Goal: Task Accomplishment & Management: Use online tool/utility

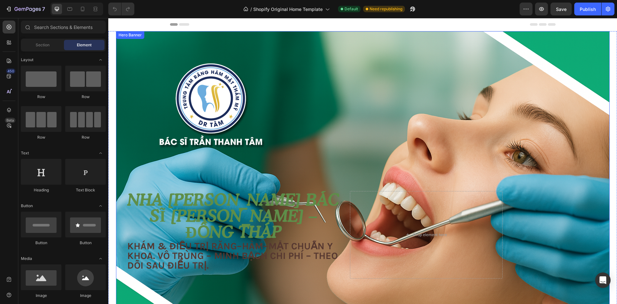
click at [326, 104] on div "Overlay" at bounding box center [362, 195] width 493 height 329
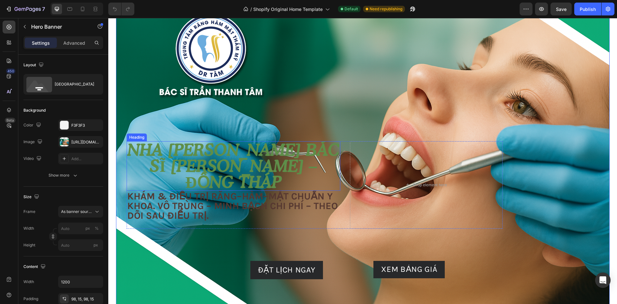
scroll to position [128, 0]
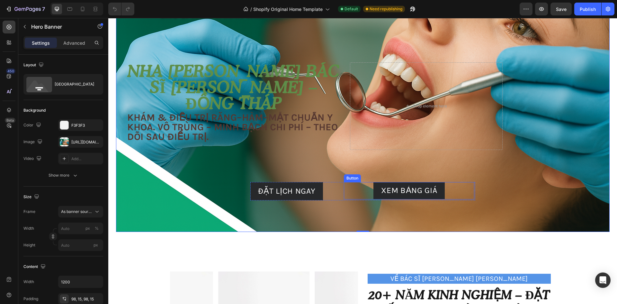
click at [453, 191] on div "XEM BẢNG GIÁ Button" at bounding box center [409, 190] width 130 height 17
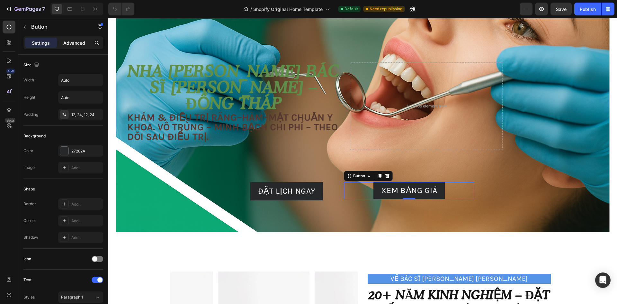
click at [76, 45] on p "Advanced" at bounding box center [74, 43] width 22 height 7
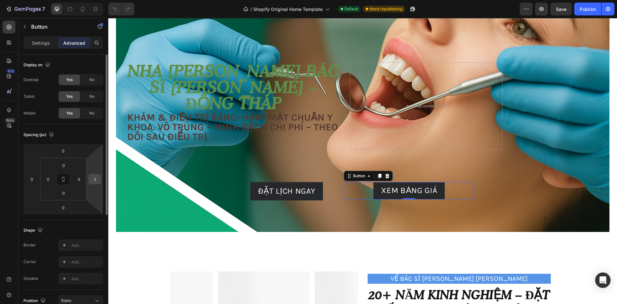
click at [95, 179] on input "2" at bounding box center [95, 179] width 10 height 10
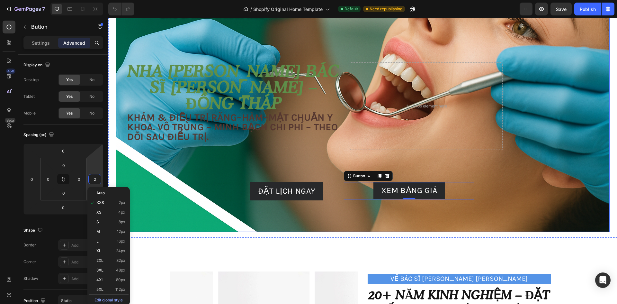
type input "0"
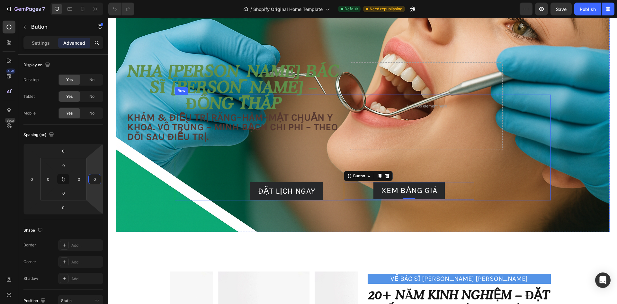
click at [498, 191] on div "Image Free shipping Text Block from The States Text Block Advanced List Image 3…" at bounding box center [363, 147] width 376 height 106
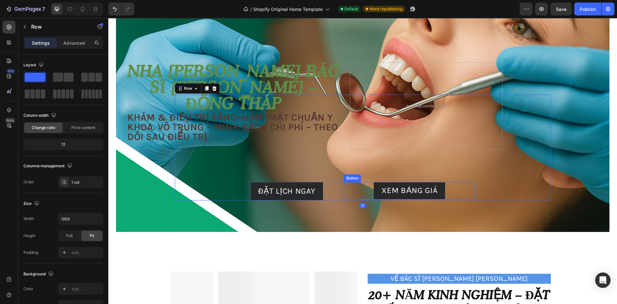
click at [447, 190] on div "XEM BẢNG GIÁ Button" at bounding box center [409, 190] width 131 height 17
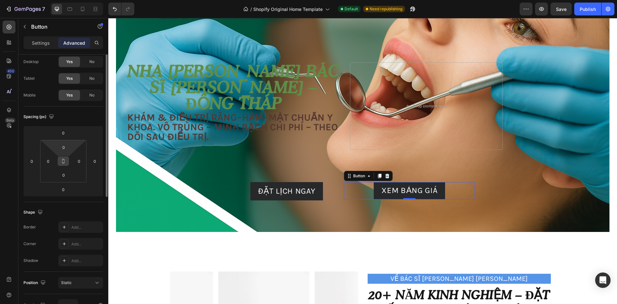
scroll to position [0, 0]
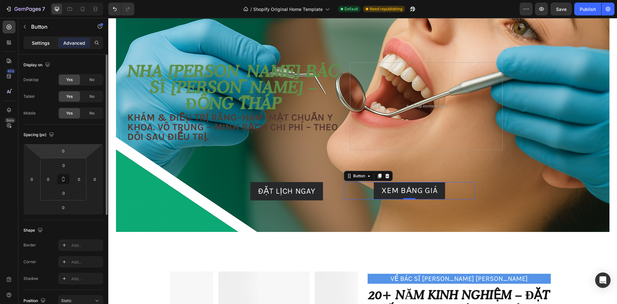
click at [45, 43] on p "Settings" at bounding box center [41, 43] width 18 height 7
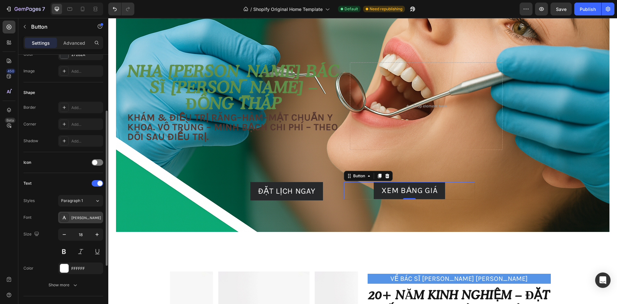
scroll to position [193, 0]
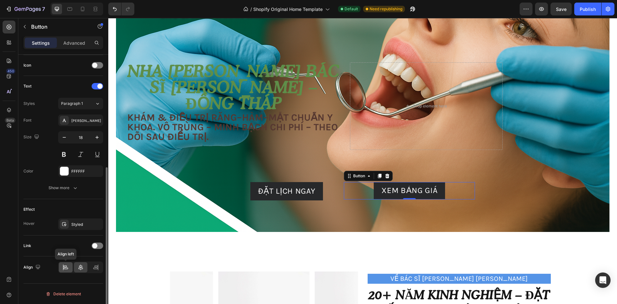
click at [66, 269] on icon at bounding box center [65, 267] width 6 height 6
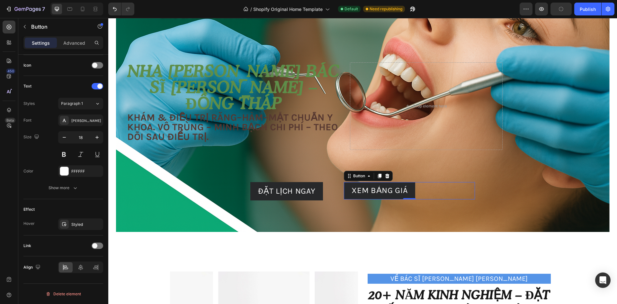
click at [441, 188] on div "XEM BẢNG GIÁ Button 0" at bounding box center [409, 190] width 131 height 17
click at [334, 191] on div "ĐẶT LỊCH NGAY Button" at bounding box center [297, 191] width 94 height 19
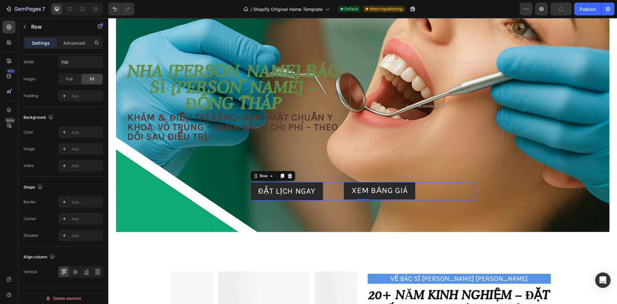
scroll to position [0, 0]
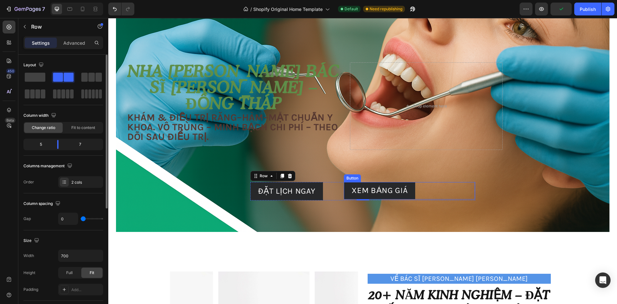
click at [449, 190] on div "XEM BẢNG GIÁ Button" at bounding box center [409, 190] width 131 height 17
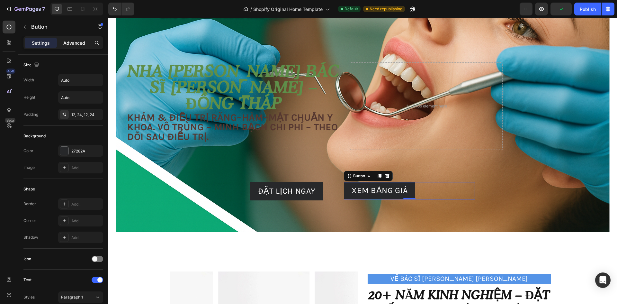
click at [74, 42] on p "Advanced" at bounding box center [74, 43] width 22 height 7
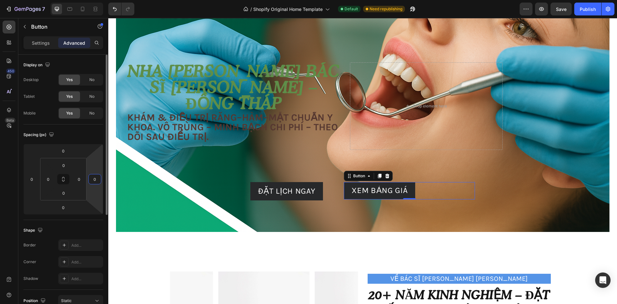
click at [99, 179] on input "0" at bounding box center [95, 179] width 10 height 10
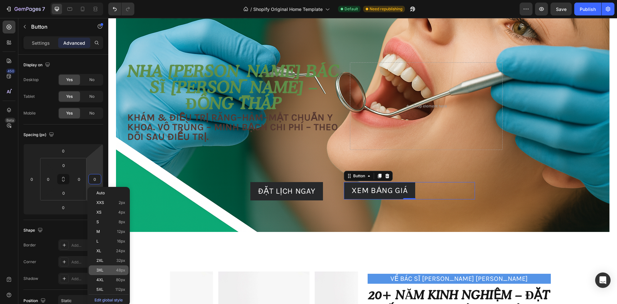
click at [110, 271] on p "3XL 48px" at bounding box center [110, 270] width 29 height 4
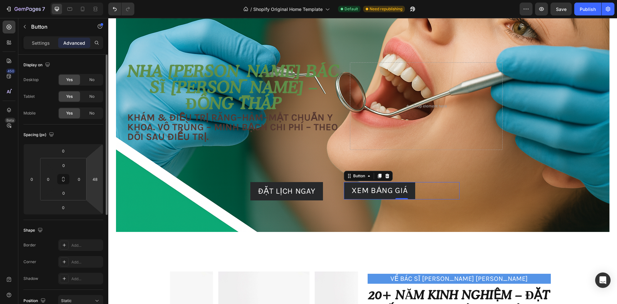
click at [102, 28] on html "7 / Shopify Original Home Template Default Need republishing Preview Save Publi…" at bounding box center [308, 14] width 617 height 28
click at [94, 180] on input "3" at bounding box center [95, 179] width 10 height 10
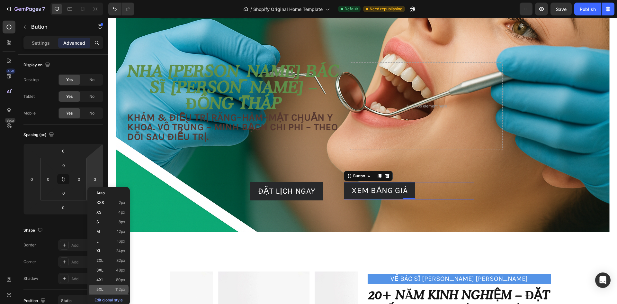
click at [114, 287] on p "5XL 112px" at bounding box center [110, 289] width 29 height 4
type input "112"
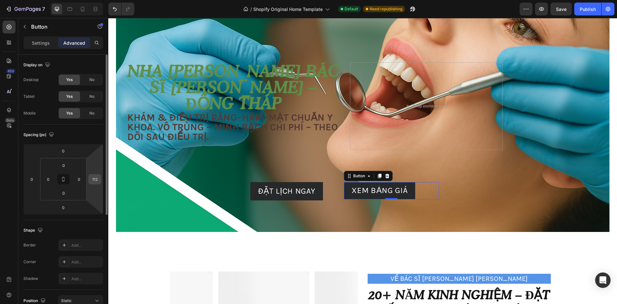
click at [100, 182] on div "112" at bounding box center [94, 179] width 13 height 10
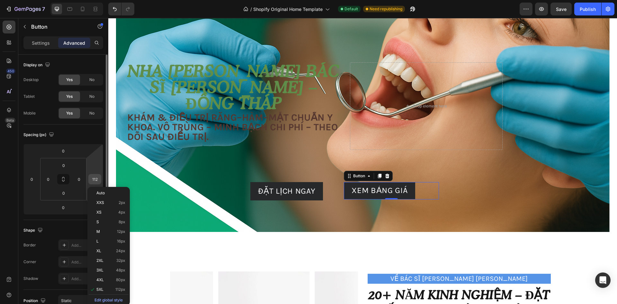
click at [98, 179] on input "112" at bounding box center [95, 179] width 10 height 10
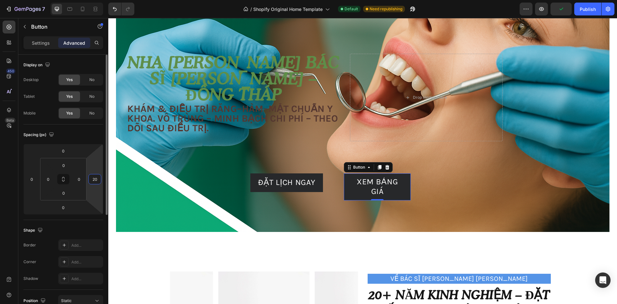
type input "2"
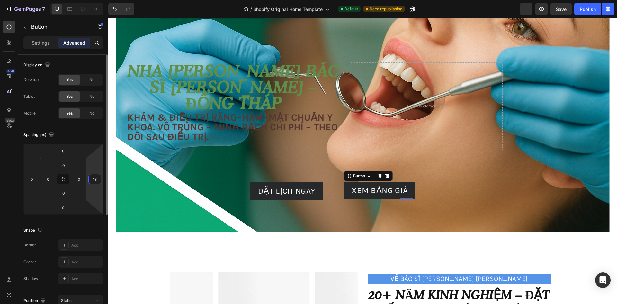
type input "180"
click at [499, 174] on div "Image Free shipping Text Block from The States Text Block Advanced List Image 3…" at bounding box center [363, 147] width 376 height 106
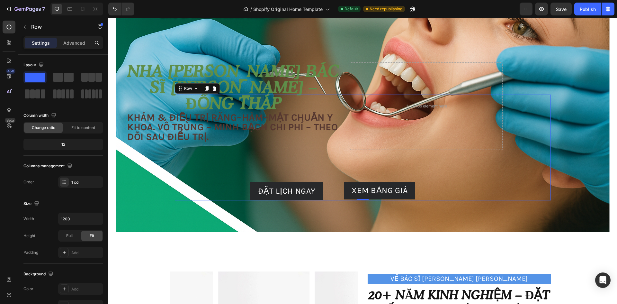
click at [192, 162] on div "Image Free shipping Text Block from The States Text Block Advanced List Image 3…" at bounding box center [363, 147] width 376 height 106
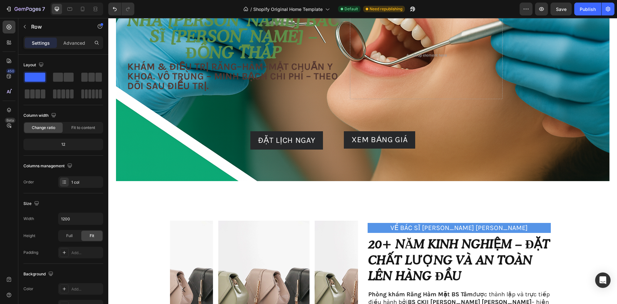
scroll to position [32, 0]
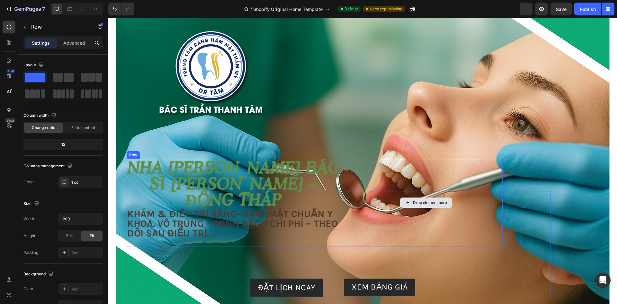
click at [392, 218] on div "Drop element here" at bounding box center [426, 202] width 153 height 87
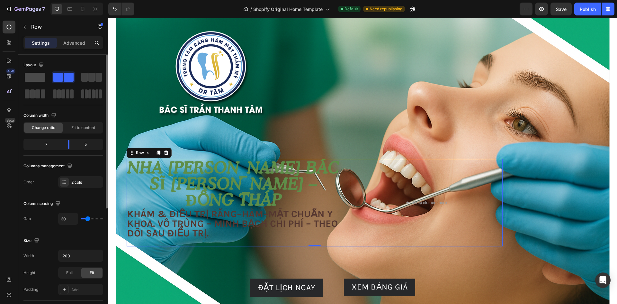
drag, startPoint x: 36, startPoint y: 81, endPoint x: 160, endPoint y: 167, distance: 150.4
click at [36, 81] on span at bounding box center [35, 77] width 21 height 9
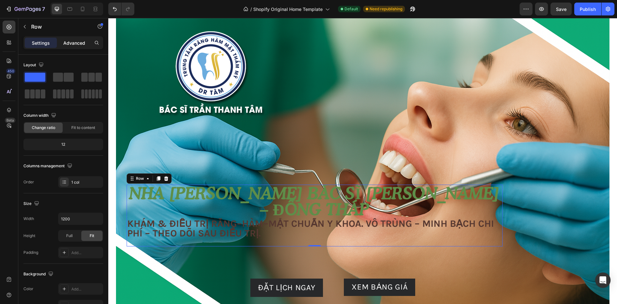
click at [68, 46] on p "Advanced" at bounding box center [74, 43] width 22 height 7
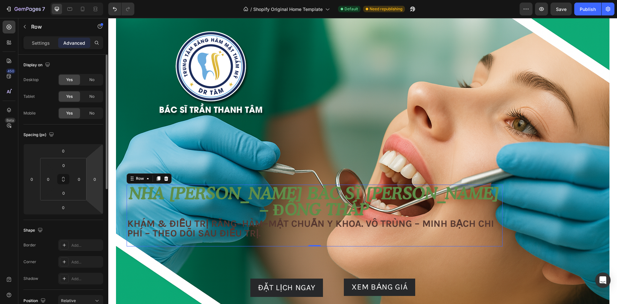
click at [97, 28] on html "7 / Shopify Original Home Template Default Need republishing Preview Save Publi…" at bounding box center [308, 14] width 617 height 28
click at [96, 28] on html "7 / Shopify Original Home Template Default Need republishing Preview Save Publi…" at bounding box center [308, 14] width 617 height 28
click at [359, 240] on div "Nha khoa Bác sĩ Tâm – Đồng Tháp Heading Khám & điều trị Răng–Hàm–Mặt chuẩn y kh…" at bounding box center [315, 215] width 376 height 62
click at [91, 179] on input "0" at bounding box center [95, 179] width 10 height 10
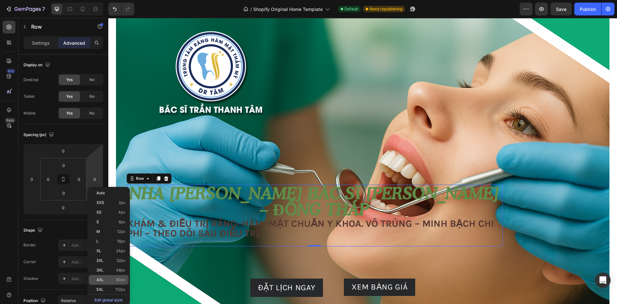
click at [109, 284] on div "4XL 80px" at bounding box center [109, 280] width 40 height 10
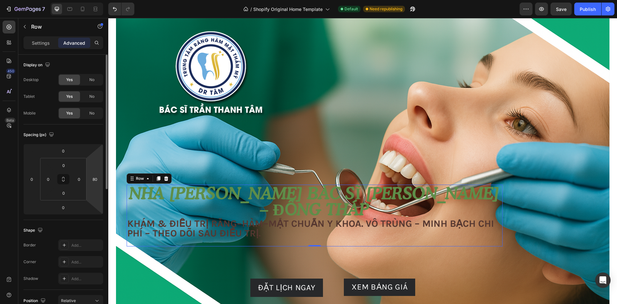
click at [102, 28] on html "7 / Shopify Original Home Template Default Need republishing Preview Save Publi…" at bounding box center [308, 14] width 617 height 28
type input "4"
click at [77, 132] on div "Spacing (px)" at bounding box center [63, 134] width 80 height 10
type input "0"
click at [77, 131] on div "Spacing (px)" at bounding box center [63, 134] width 80 height 10
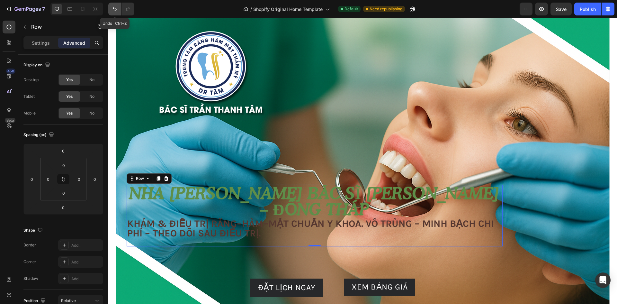
click at [117, 8] on icon "Undo/Redo" at bounding box center [114, 9] width 6 height 6
click at [114, 8] on icon "Undo/Redo" at bounding box center [115, 9] width 4 height 4
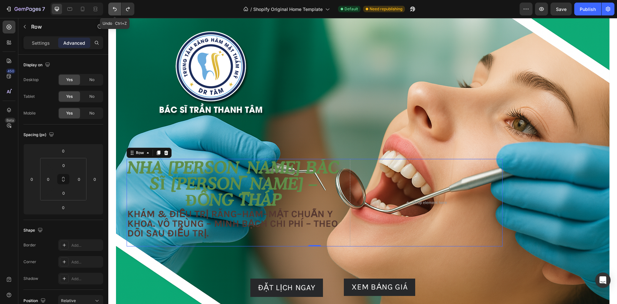
click at [114, 8] on icon "Undo/Redo" at bounding box center [115, 9] width 4 height 4
click at [126, 9] on icon "Undo/Redo" at bounding box center [128, 9] width 6 height 6
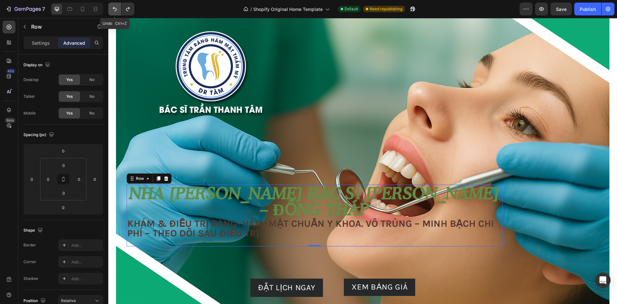
click at [116, 10] on icon "Undo/Redo" at bounding box center [114, 9] width 6 height 6
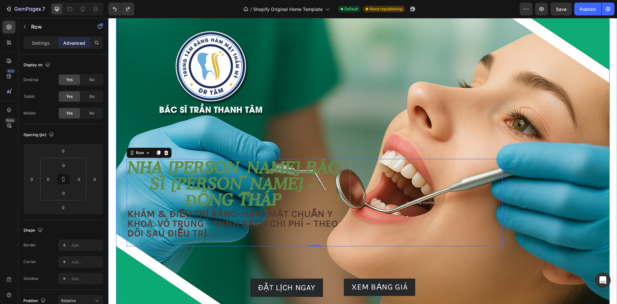
click at [346, 115] on div "Overlay" at bounding box center [362, 163] width 493 height 329
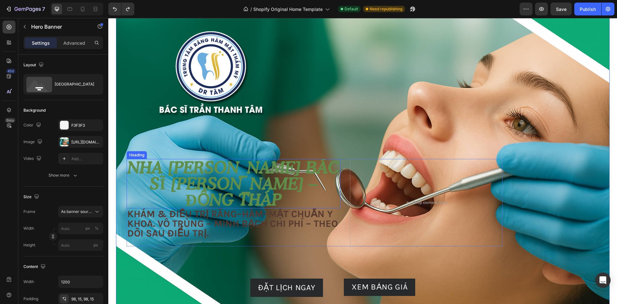
click at [247, 183] on h2 "Nha [PERSON_NAME] Bác sĩ [PERSON_NAME] – Đồng Tháp" at bounding box center [234, 183] width 214 height 49
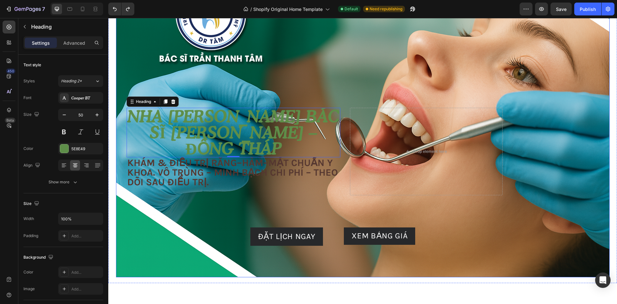
scroll to position [128, 0]
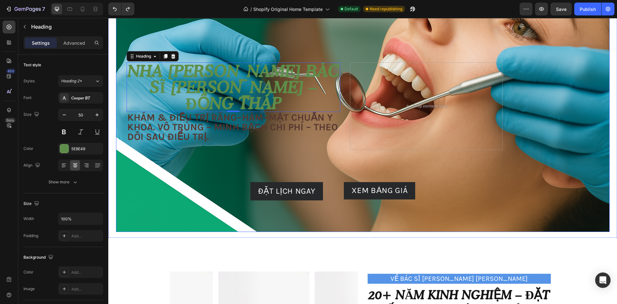
click at [193, 225] on div "Image Image Free shipping Text Block from The States Text Block Advanced List I…" at bounding box center [362, 147] width 385 height 169
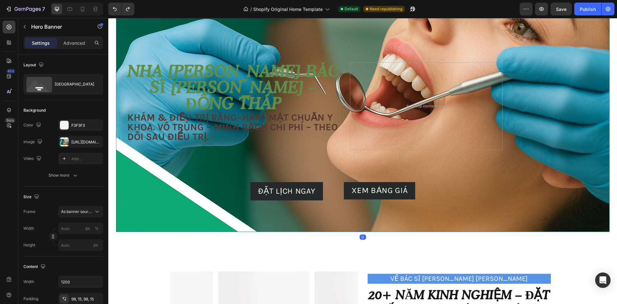
click at [185, 212] on div "Image Image Free shipping Text Block from The States Text Block Advanced List I…" at bounding box center [362, 147] width 385 height 169
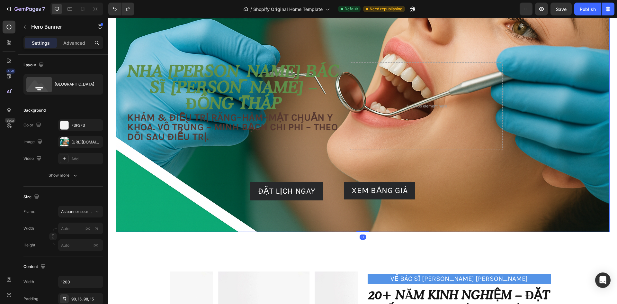
click at [185, 212] on div "Image Image Free shipping Text Block from The States Text Block Advanced List I…" at bounding box center [362, 147] width 385 height 169
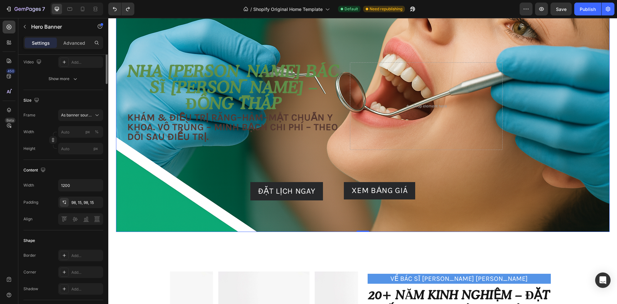
scroll to position [0, 0]
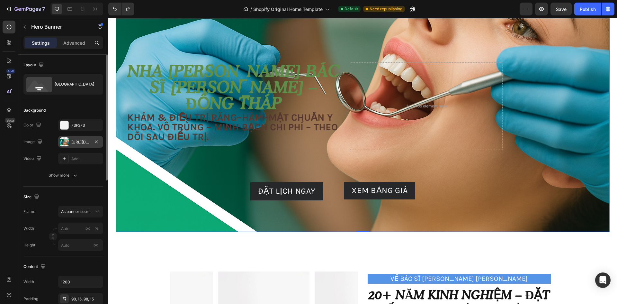
click at [73, 142] on div "[URL][DOMAIN_NAME]" at bounding box center [80, 142] width 19 height 6
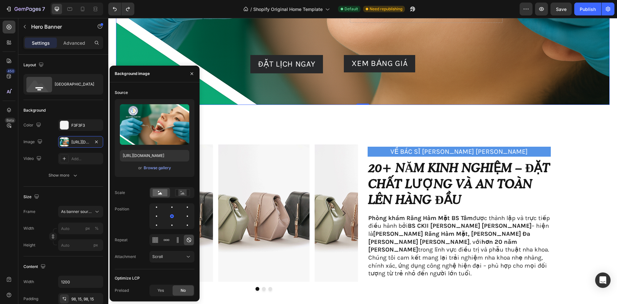
scroll to position [257, 0]
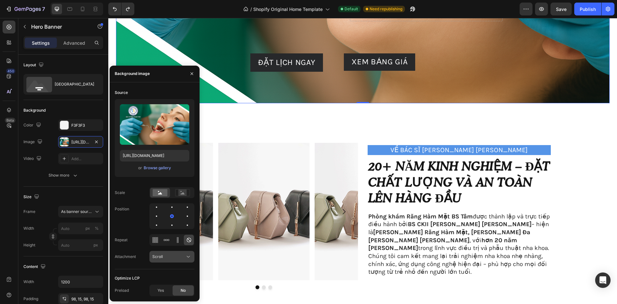
click at [188, 258] on icon at bounding box center [188, 256] width 6 height 6
click at [189, 260] on button "Scroll" at bounding box center [171, 257] width 45 height 12
click at [179, 188] on div at bounding box center [183, 193] width 20 height 10
click at [159, 190] on rect at bounding box center [160, 192] width 15 height 7
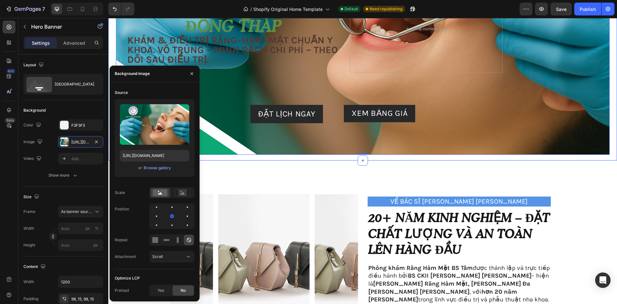
scroll to position [128, 0]
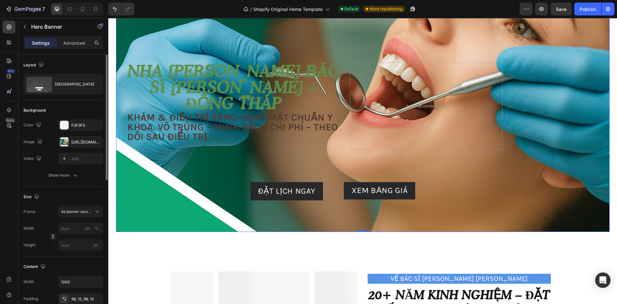
click at [76, 188] on div "Size Frame As banner source Width px % Height px" at bounding box center [63, 221] width 80 height 70
click at [70, 173] on div "Show more" at bounding box center [64, 175] width 30 height 6
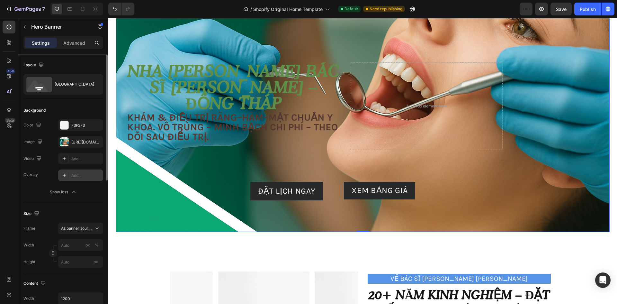
click at [69, 174] on div "Add..." at bounding box center [80, 175] width 45 height 12
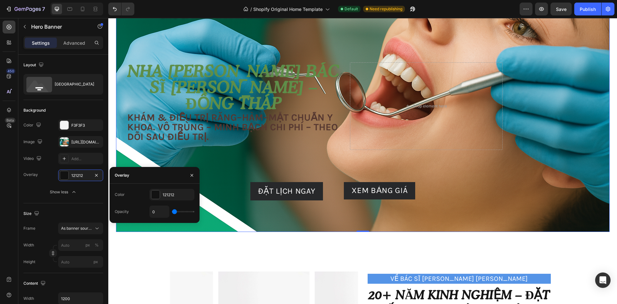
type input "11%"
type input "11"
type input "61%"
type input "61"
type input "81%"
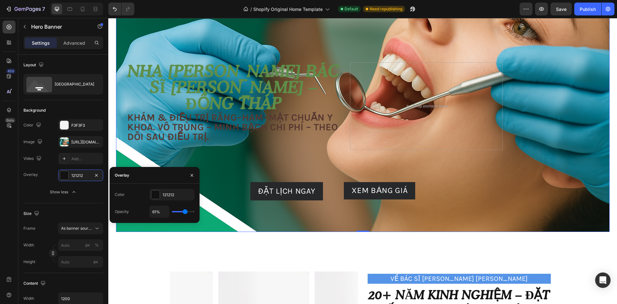
type input "81"
type input "100%"
type input "100"
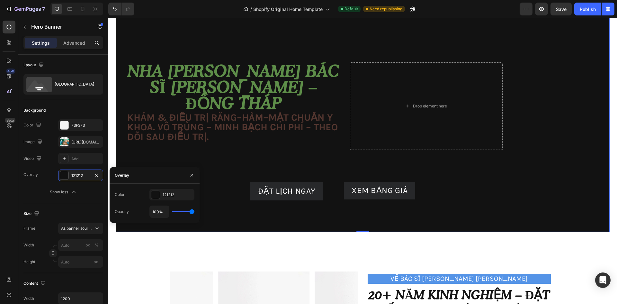
type input "69%"
type input "69"
type input "26%"
type input "26"
type input "0%"
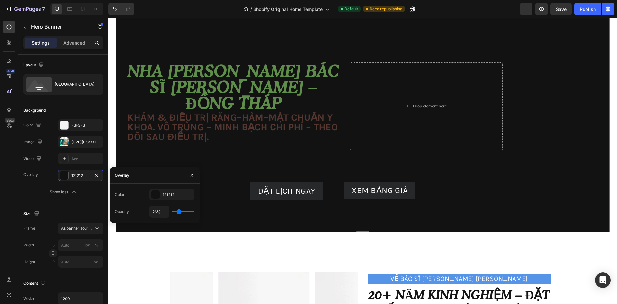
type input "0"
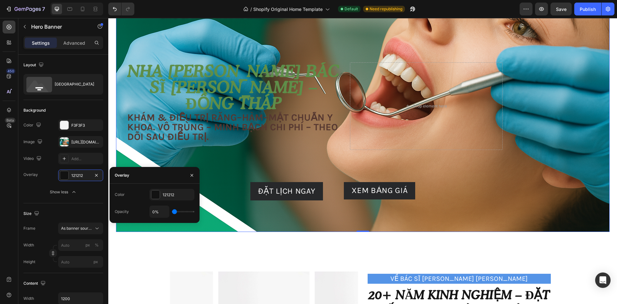
drag, startPoint x: 176, startPoint y: 211, endPoint x: 133, endPoint y: 215, distance: 43.2
click at [172, 212] on input "range" at bounding box center [183, 211] width 22 height 1
click at [83, 193] on button "Show less" at bounding box center [63, 192] width 80 height 12
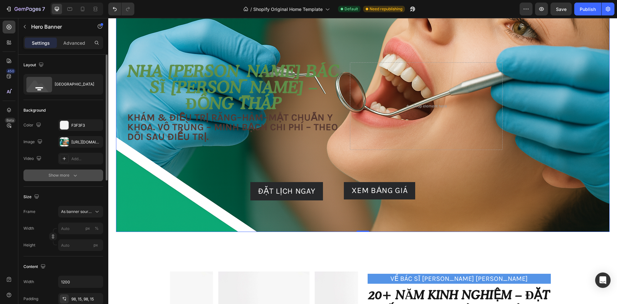
click at [94, 176] on button "Show more" at bounding box center [63, 175] width 80 height 12
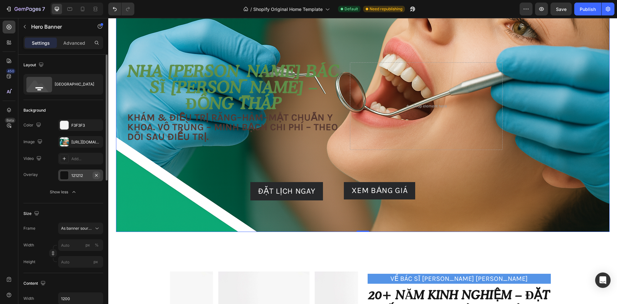
click at [98, 176] on icon "button" at bounding box center [96, 175] width 5 height 5
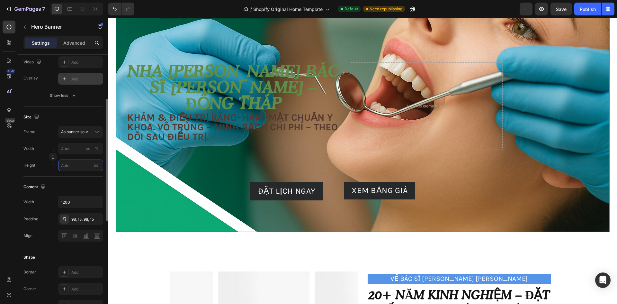
click at [69, 167] on input "px" at bounding box center [80, 165] width 45 height 12
click at [82, 190] on p "Fit screen 100vh" at bounding box center [79, 192] width 37 height 6
type input "100"
type input "100 vh"
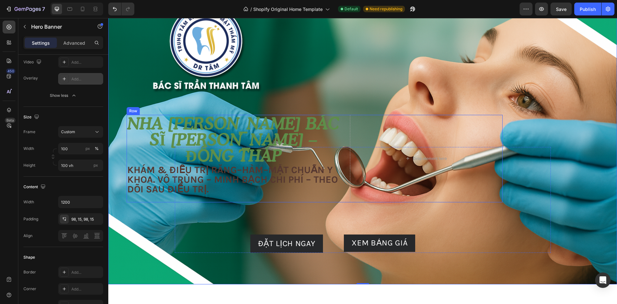
scroll to position [64, 0]
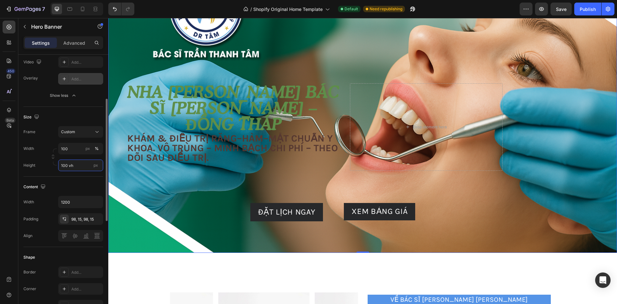
click at [78, 169] on input "100 vh" at bounding box center [80, 165] width 45 height 12
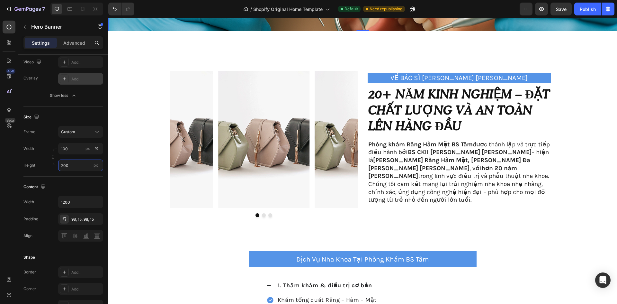
scroll to position [0, 0]
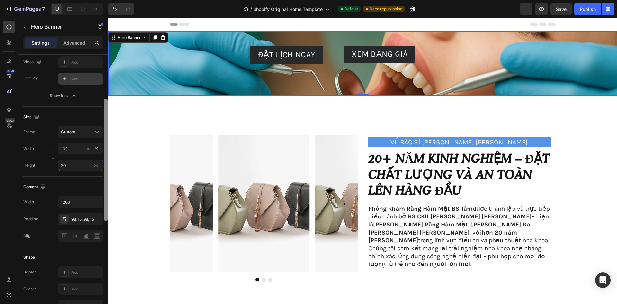
type input "2"
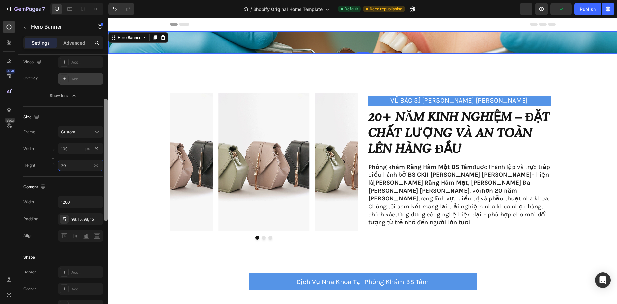
type input "7"
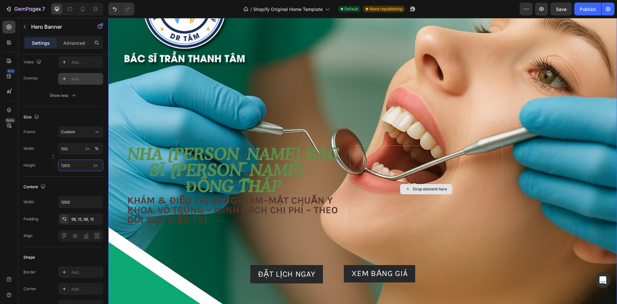
scroll to position [128, 0]
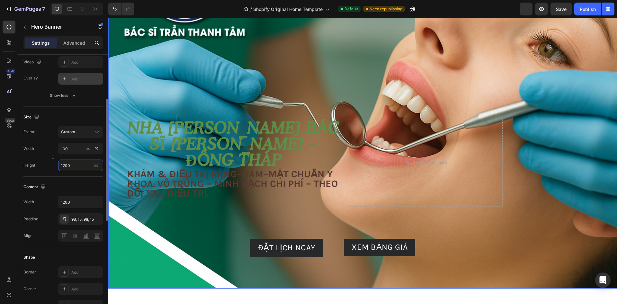
click at [64, 166] on input "1200" at bounding box center [80, 165] width 45 height 12
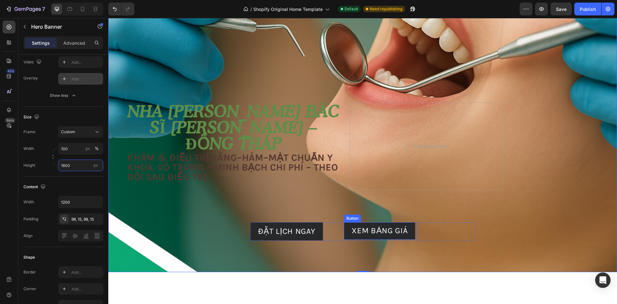
scroll to position [193, 0]
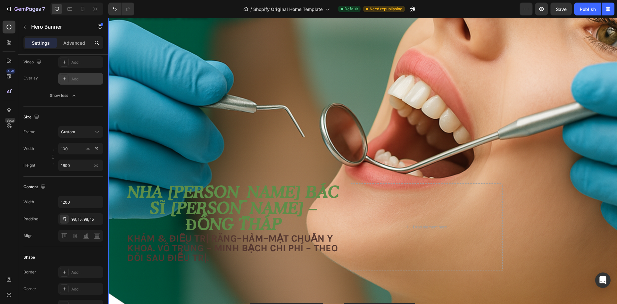
click at [369, 147] on div "Overlay" at bounding box center [362, 95] width 509 height 514
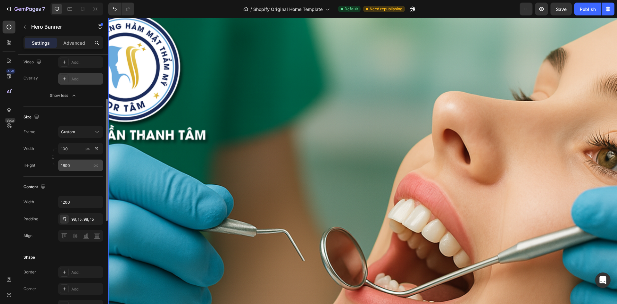
scroll to position [161, 0]
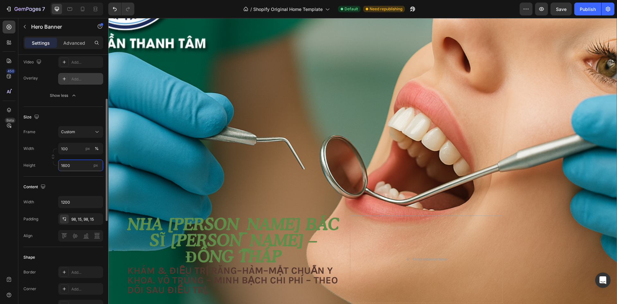
click at [65, 168] on input "1600" at bounding box center [80, 165] width 45 height 12
click at [65, 166] on input "1600" at bounding box center [80, 165] width 45 height 12
click at [90, 131] on div "Custom" at bounding box center [76, 132] width 31 height 6
click at [65, 165] on input "1600" at bounding box center [80, 165] width 45 height 12
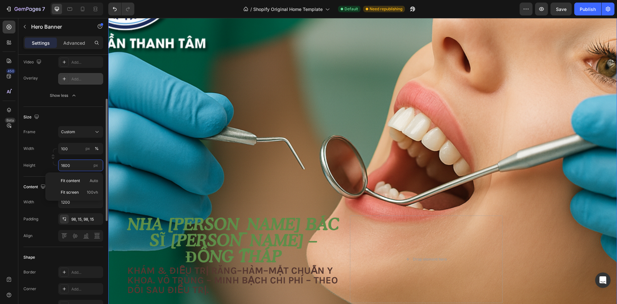
click at [75, 168] on input "1600" at bounding box center [80, 165] width 45 height 12
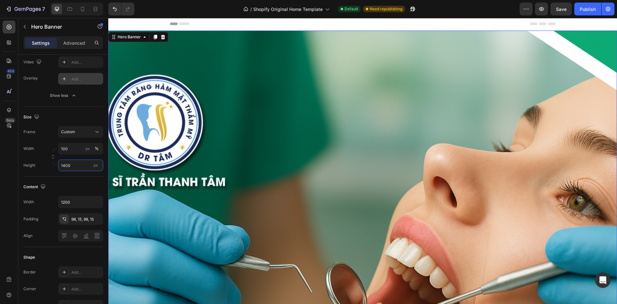
scroll to position [0, 0]
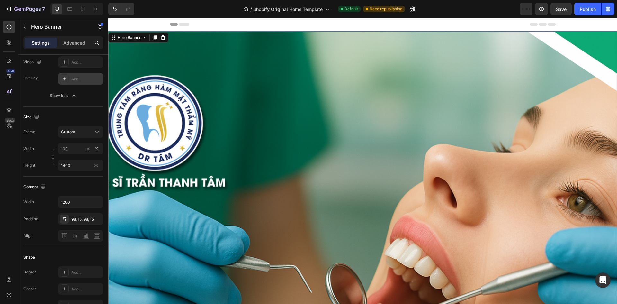
click at [272, 177] on div "Overlay" at bounding box center [362, 256] width 509 height 450
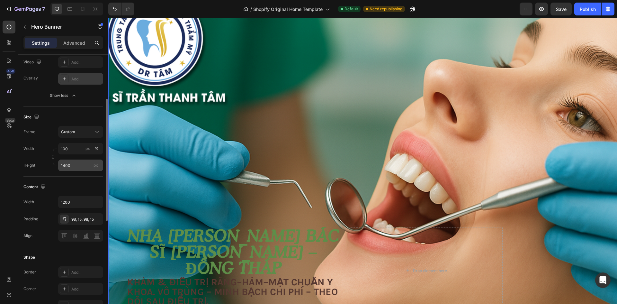
scroll to position [96, 0]
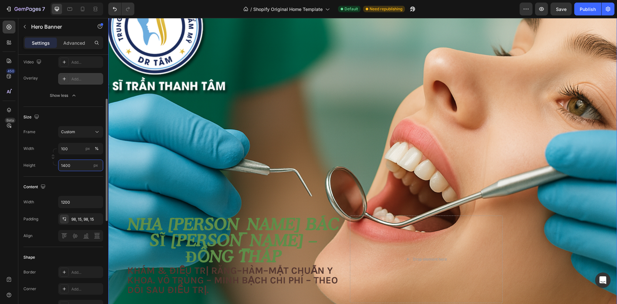
click at [73, 163] on input "1400" at bounding box center [80, 165] width 45 height 12
click at [64, 165] on input "1400" at bounding box center [80, 165] width 45 height 12
click at [82, 182] on p "Fit content Auto" at bounding box center [79, 181] width 37 height 6
type input "Auto"
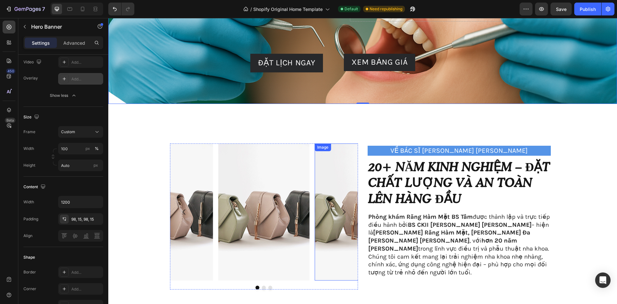
scroll to position [0, 0]
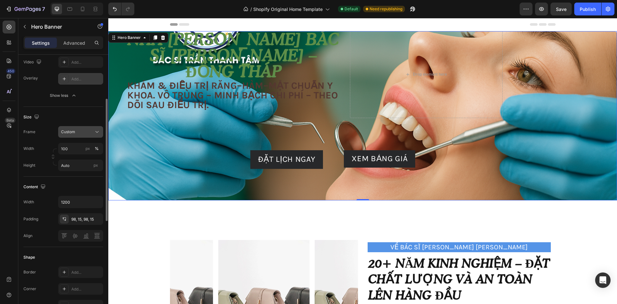
click at [90, 133] on div "Custom" at bounding box center [76, 132] width 31 height 6
click at [86, 145] on span "As banner source" at bounding box center [77, 147] width 32 height 6
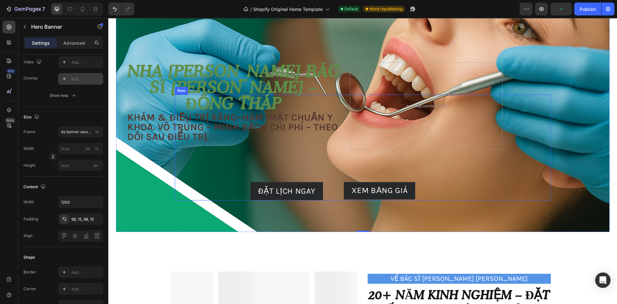
scroll to position [32, 0]
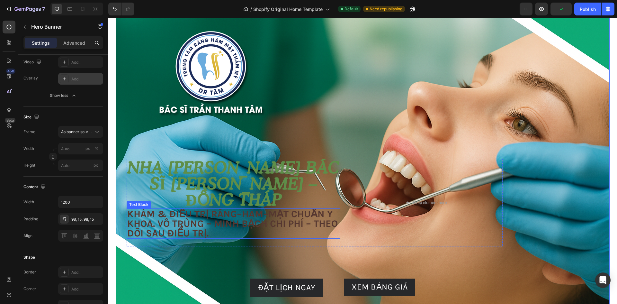
click at [230, 205] on h2 "Nha [PERSON_NAME] Bác sĩ [PERSON_NAME] – Đồng Tháp" at bounding box center [234, 183] width 214 height 49
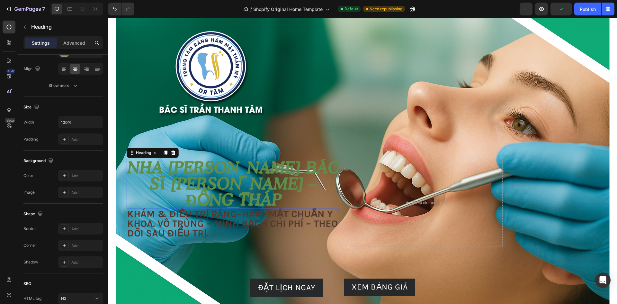
scroll to position [0, 0]
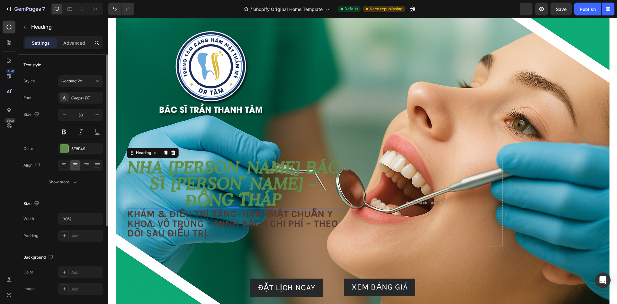
click at [236, 189] on div "Image Image Free shipping Text Block from The States Text Block Advanced List I…" at bounding box center [362, 163] width 493 height 329
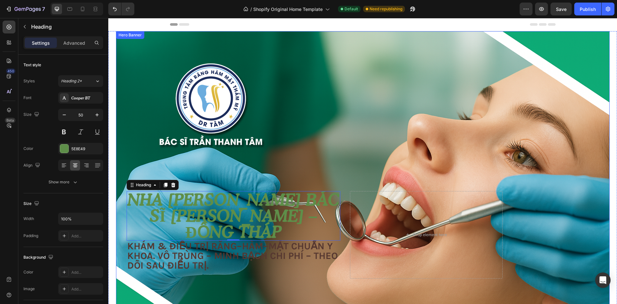
click at [211, 78] on div "Overlay" at bounding box center [362, 195] width 493 height 329
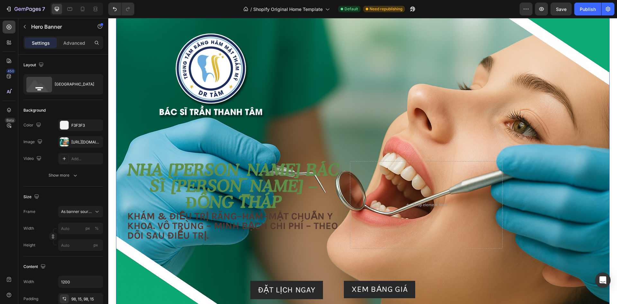
scroll to position [64, 0]
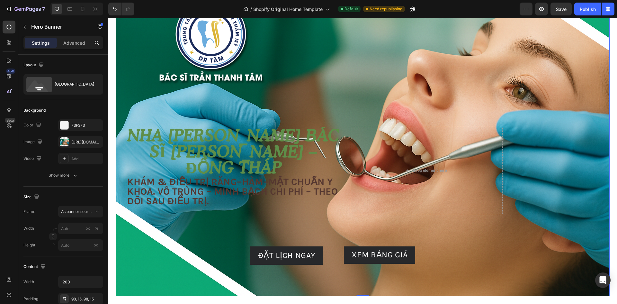
click at [432, 112] on div "Overlay" at bounding box center [362, 131] width 493 height 329
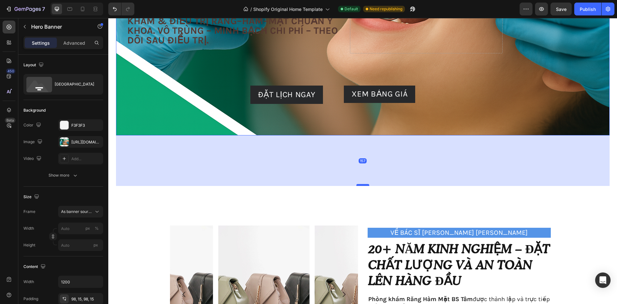
drag, startPoint x: 359, startPoint y: 135, endPoint x: 362, endPoint y: 185, distance: 50.5
click at [362, 185] on div at bounding box center [362, 185] width 13 height 2
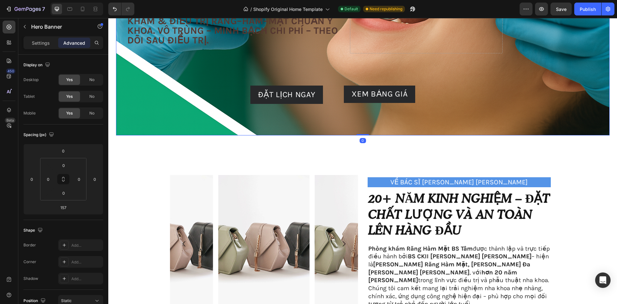
drag, startPoint x: 361, startPoint y: 185, endPoint x: 358, endPoint y: 127, distance: 58.2
type input "0"
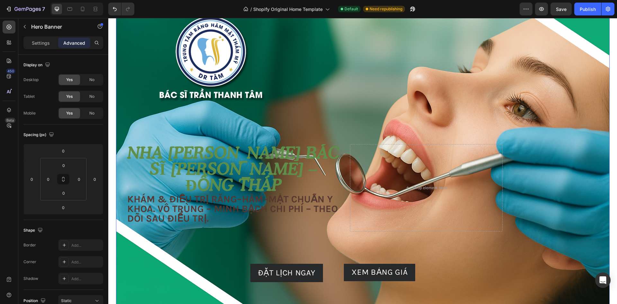
scroll to position [0, 0]
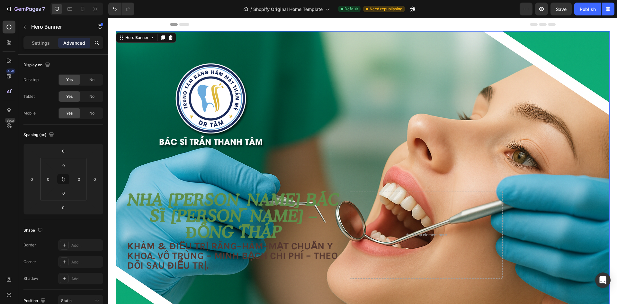
click at [323, 65] on div "Overlay" at bounding box center [362, 195] width 493 height 329
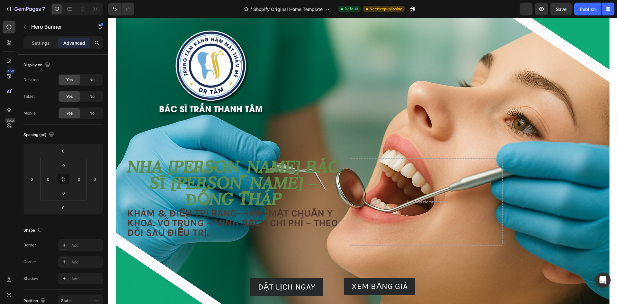
scroll to position [128, 0]
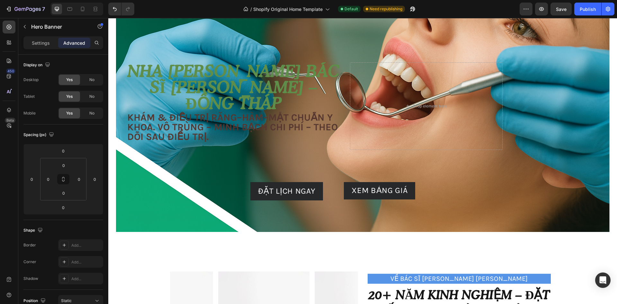
click at [326, 31] on div "Overlay" at bounding box center [362, 67] width 493 height 329
click at [333, 190] on div "ĐẶT LỊCH NGAY Button" at bounding box center [297, 191] width 94 height 19
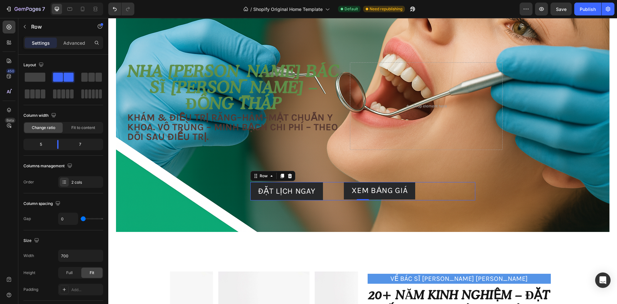
click at [331, 187] on div "ĐẶT LỊCH NGAY Button" at bounding box center [297, 191] width 94 height 19
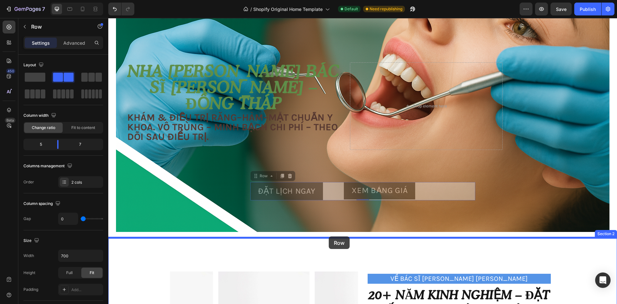
drag, startPoint x: 332, startPoint y: 184, endPoint x: 329, endPoint y: 236, distance: 52.5
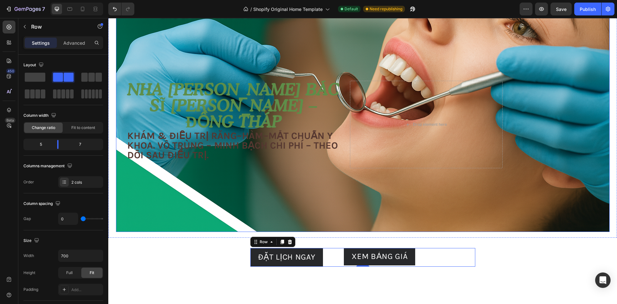
click at [513, 252] on div "ĐẶT LỊCH NGAY Button XEM BẢNG GIÁ Button Row 0" at bounding box center [362, 257] width 509 height 19
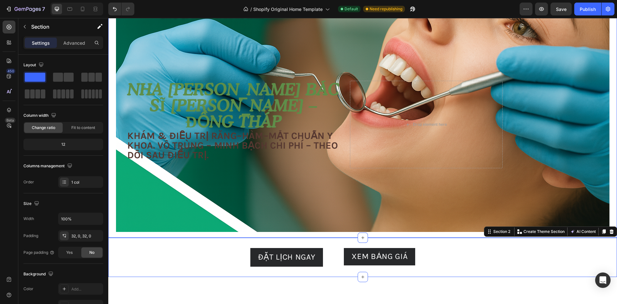
click at [343, 226] on div "Image Image Free shipping Text Block from The States Text Block Advanced List I…" at bounding box center [362, 156] width 385 height 150
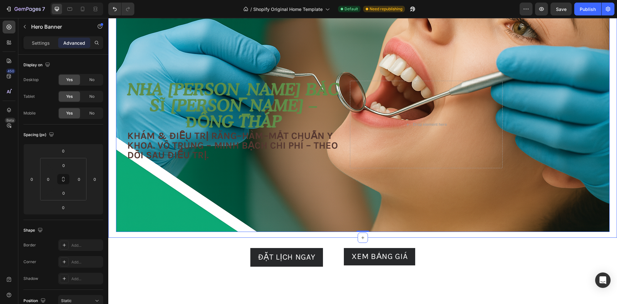
click at [337, 236] on div "Image Image Free shipping Text Block from The States Text Block Advanced List I…" at bounding box center [362, 70] width 509 height 335
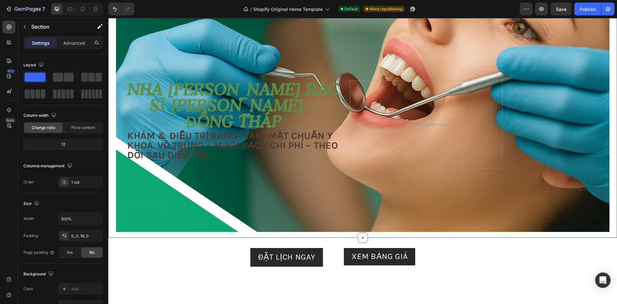
click at [360, 237] on icon at bounding box center [362, 237] width 5 height 5
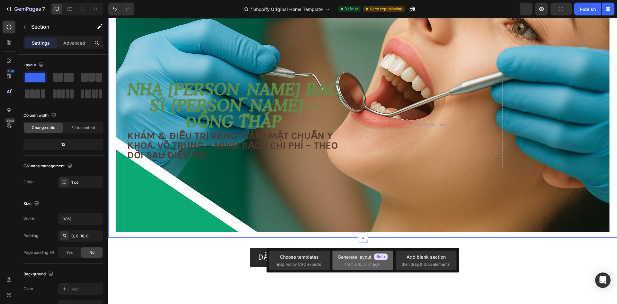
click at [370, 261] on span "from URL or image" at bounding box center [362, 264] width 34 height 6
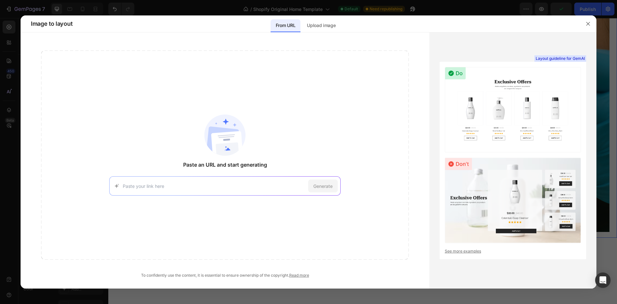
click at [609, 74] on div at bounding box center [308, 152] width 617 height 304
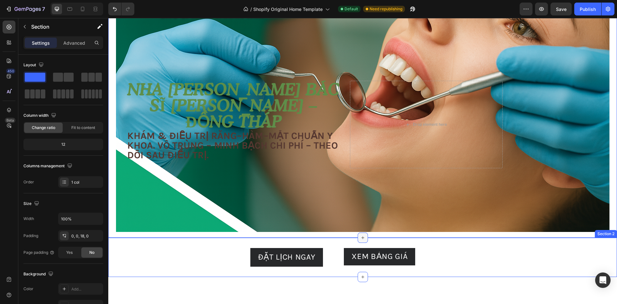
click at [360, 238] on icon at bounding box center [362, 237] width 5 height 5
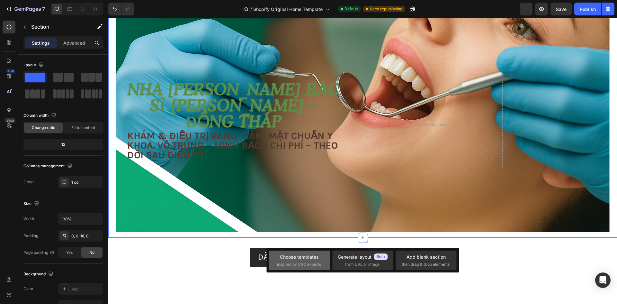
click at [311, 260] on div "Choose templates" at bounding box center [299, 256] width 39 height 7
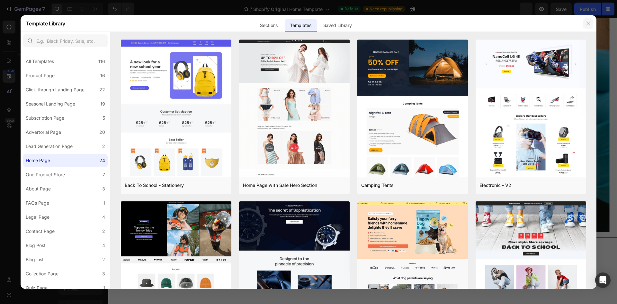
click at [590, 22] on button "button" at bounding box center [588, 23] width 10 height 10
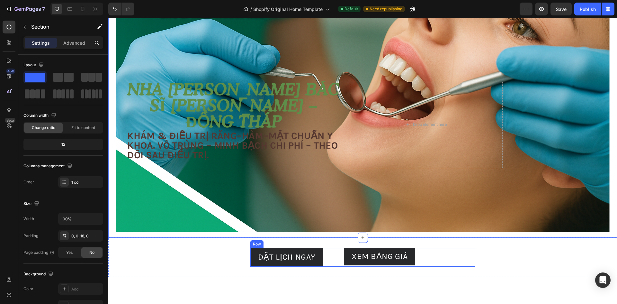
click at [333, 255] on div "ĐẶT LỊCH NGAY Button" at bounding box center [297, 257] width 94 height 19
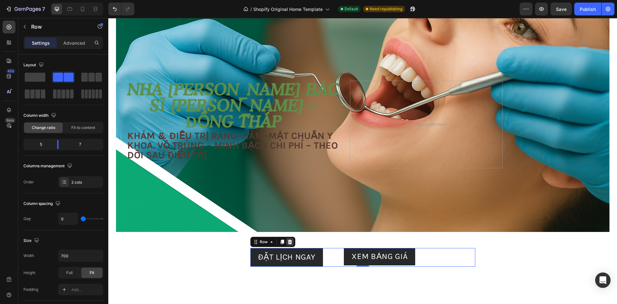
click at [288, 243] on icon at bounding box center [290, 241] width 4 height 4
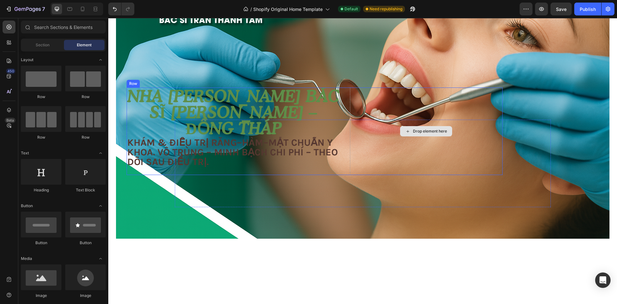
scroll to position [161, 0]
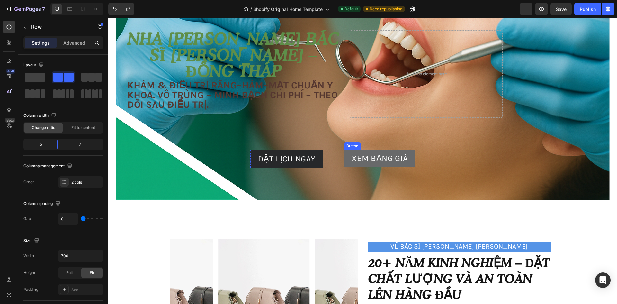
click at [377, 155] on span "XEM BẢNG GIÁ" at bounding box center [379, 157] width 56 height 9
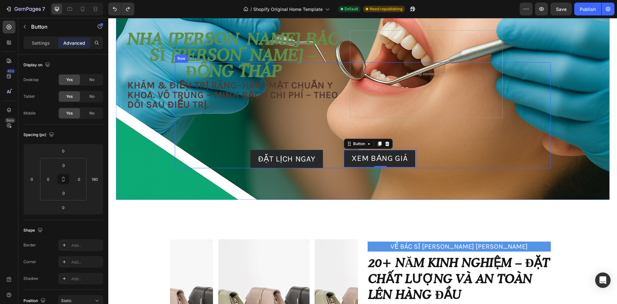
click at [326, 147] on div "Image Free shipping Text Block from The States Text Block Advanced List Image 3…" at bounding box center [363, 115] width 376 height 106
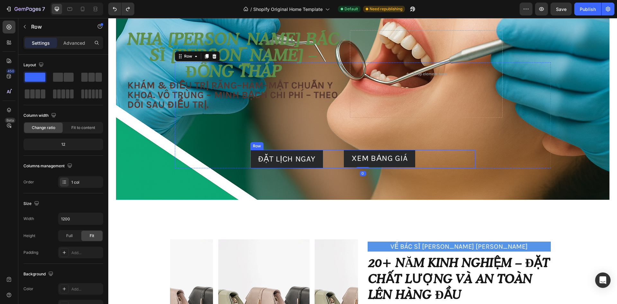
click at [328, 154] on div "ĐẶT LỊCH NGAY Button" at bounding box center [297, 159] width 94 height 19
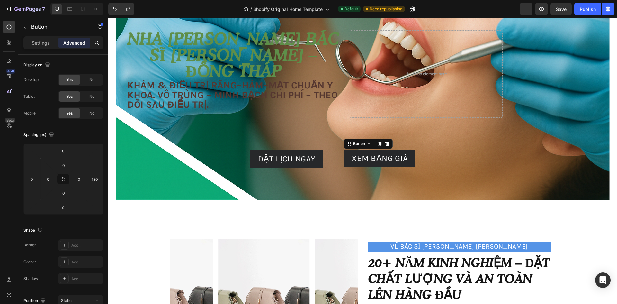
click at [342, 149] on div "Image Free shipping Text Block from The States Text Block Advanced List Image 3…" at bounding box center [363, 115] width 376 height 106
click at [335, 151] on div "ĐẶT LỊCH NGAY Button" at bounding box center [297, 159] width 94 height 19
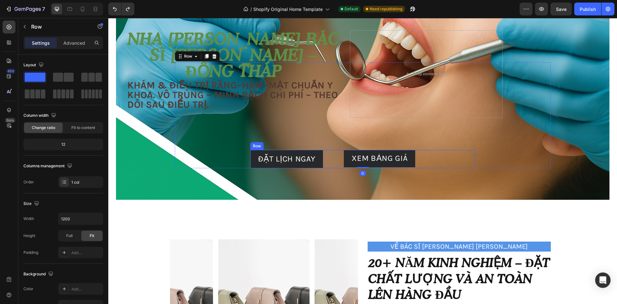
click at [334, 157] on div "ĐẶT LỊCH NGAY Button" at bounding box center [297, 159] width 94 height 19
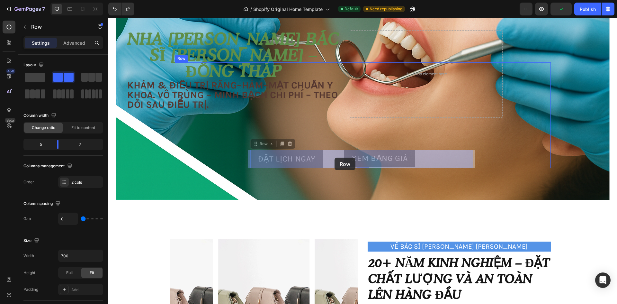
drag, startPoint x: 334, startPoint y: 149, endPoint x: 334, endPoint y: 157, distance: 8.0
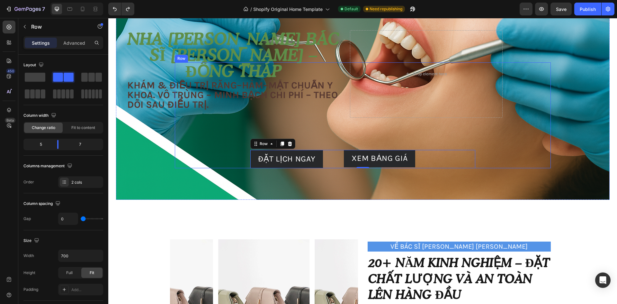
click at [344, 130] on div "Image Free shipping Text Block from The States Text Block Advanced List Image 3…" at bounding box center [363, 115] width 376 height 106
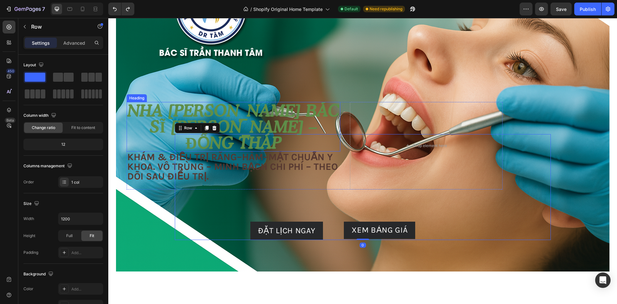
scroll to position [32, 0]
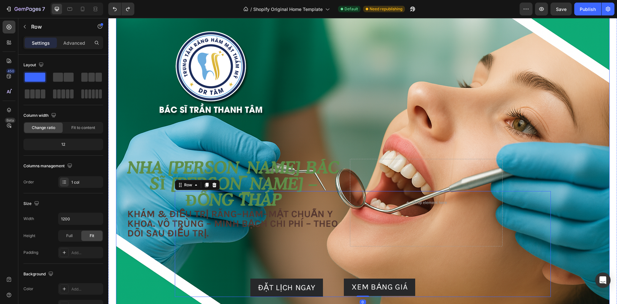
click at [152, 81] on div "Overlay" at bounding box center [362, 163] width 493 height 329
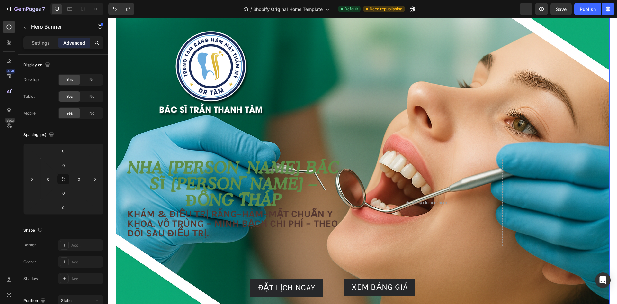
scroll to position [0, 0]
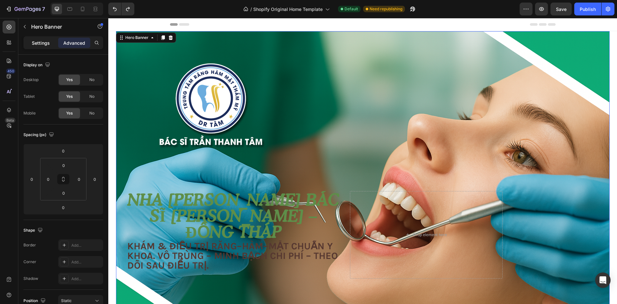
click at [40, 46] on p "Settings" at bounding box center [41, 43] width 18 height 7
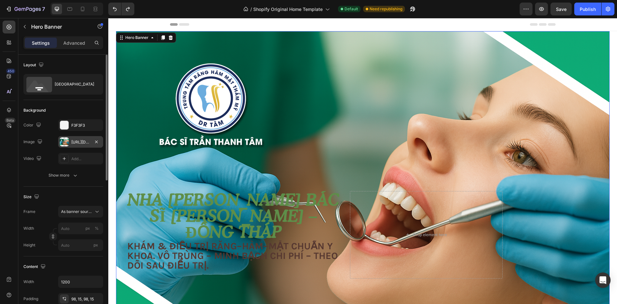
click at [66, 143] on div at bounding box center [64, 141] width 9 height 9
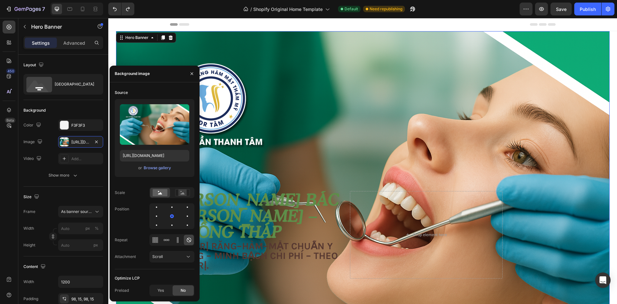
click at [273, 167] on div "Overlay" at bounding box center [362, 195] width 493 height 329
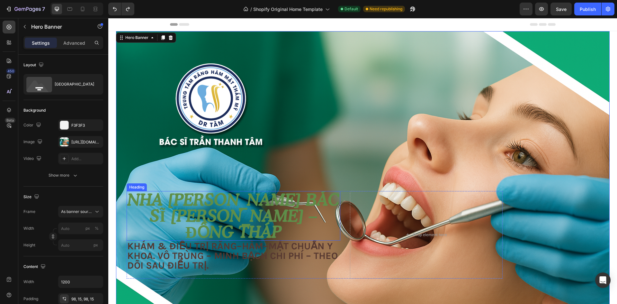
click at [249, 215] on h2 "Nha [PERSON_NAME] Bác sĩ [PERSON_NAME] – Đồng Tháp" at bounding box center [234, 215] width 214 height 49
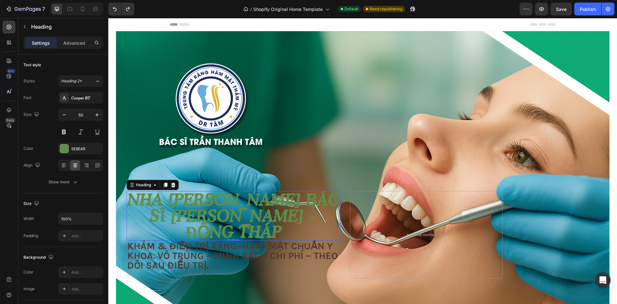
drag, startPoint x: 270, startPoint y: 258, endPoint x: 264, endPoint y: 259, distance: 5.5
click at [269, 259] on p "Khám & điều trị Răng–Hàm–Mặt chuẩn y khoa. Vô trùng – minh bạch chi phí – theo …" at bounding box center [233, 255] width 212 height 29
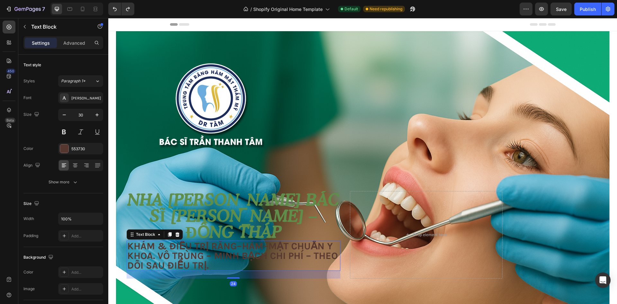
click at [236, 253] on p "Khám & điều trị Răng–Hàm–Mặt chuẩn y khoa. Vô trùng – minh bạch chi phí – theo …" at bounding box center [233, 255] width 212 height 29
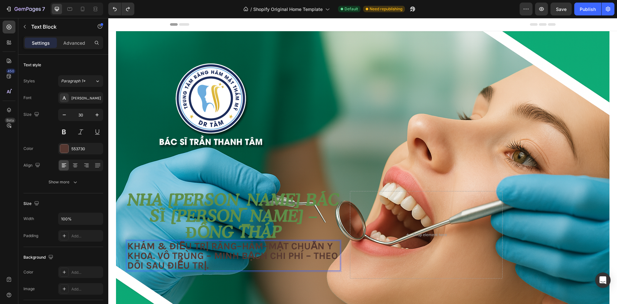
click at [205, 255] on p "Khám & điều trị Răng–Hàm–Mặt chuẩn y khoa. Vô trùng – minh bạch chi phí – theo …" at bounding box center [233, 255] width 212 height 29
click at [251, 258] on p "Khám & điều trị Răng–Hàm–Mặt chuẩn y khoa. Vô trùng – minh bạch chi phí – theo …" at bounding box center [233, 255] width 212 height 29
click at [313, 258] on p "Khám & điều trị Răng–Hàm–Mặt chuẩn y khoa. Vô trùng – minh bạch chi phí – theo …" at bounding box center [233, 255] width 212 height 29
click at [331, 252] on p "Khám & điều trị Răng–Hàm–Mặt chuẩn y khoa. Vô trùng – minh bạch chi phí – theo …" at bounding box center [233, 255] width 212 height 29
click at [338, 238] on div "Nha [PERSON_NAME] Bác sĩ Tâm – Đồng Tháp Heading [PERSON_NAME] & điều trị Răng–…" at bounding box center [315, 234] width 376 height 87
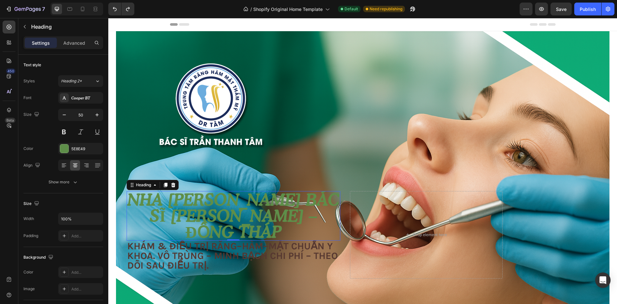
click at [308, 224] on h2 "Nha [PERSON_NAME] Bác sĩ [PERSON_NAME] – Đồng Tháp" at bounding box center [234, 215] width 214 height 49
click at [325, 231] on p "Nha [PERSON_NAME] Bác sĩ [PERSON_NAME] – Đồng Tháp" at bounding box center [233, 215] width 212 height 48
click at [341, 222] on div "Nha khoa Bác sĩ Tâm – Đồng Tháp Heading 0 Khám & điều trị Răng–Hàm–Mặt chuẩn y …" at bounding box center [315, 234] width 376 height 87
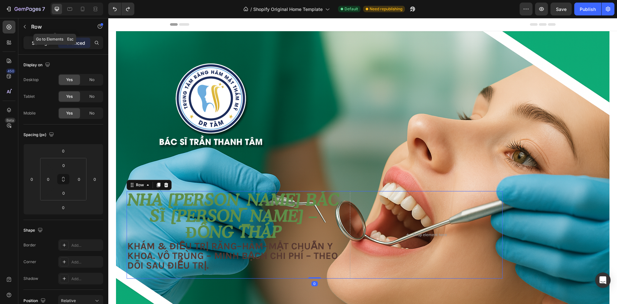
click at [35, 42] on p "Settings" at bounding box center [41, 43] width 18 height 7
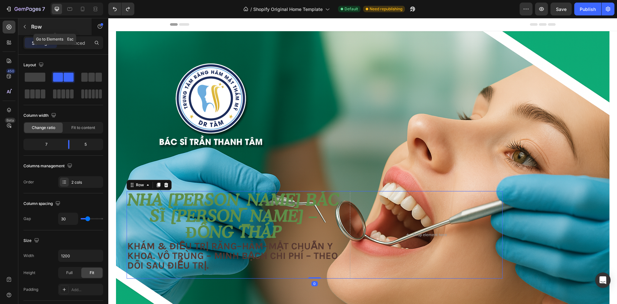
click at [24, 28] on icon "button" at bounding box center [24, 26] width 5 height 5
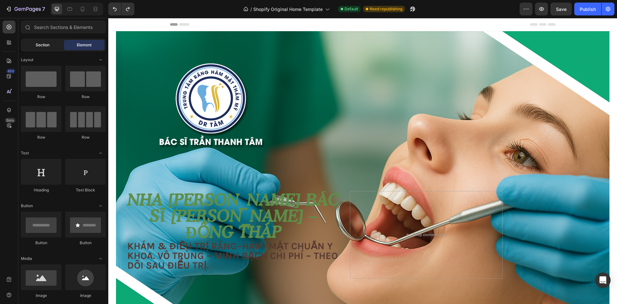
click at [44, 47] on span "Section" at bounding box center [43, 45] width 14 height 6
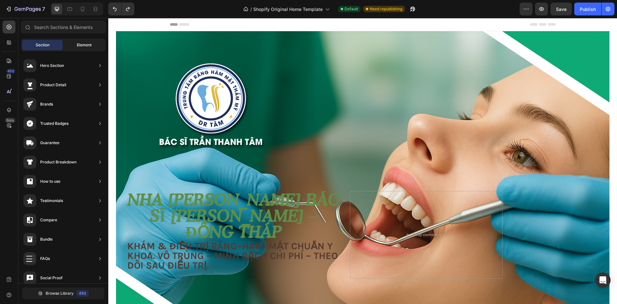
click at [89, 47] on span "Element" at bounding box center [84, 45] width 15 height 6
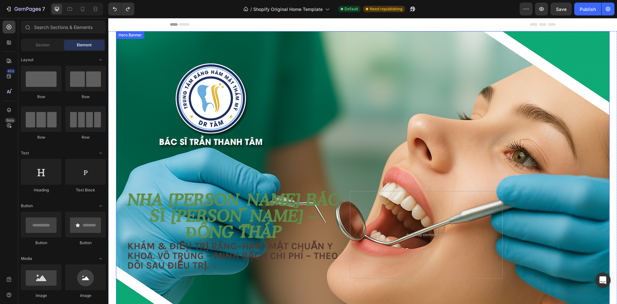
click at [195, 215] on p "Nha [PERSON_NAME] Bác sĩ [PERSON_NAME] – Đồng Tháp" at bounding box center [233, 215] width 212 height 48
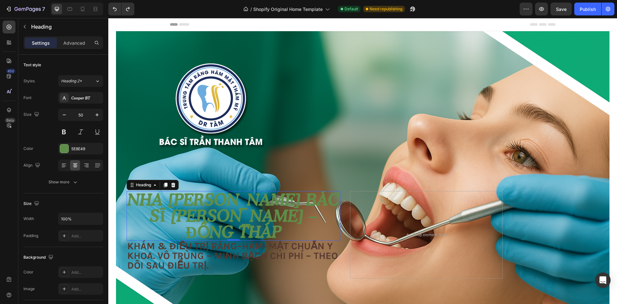
click at [169, 189] on div at bounding box center [173, 185] width 8 height 8
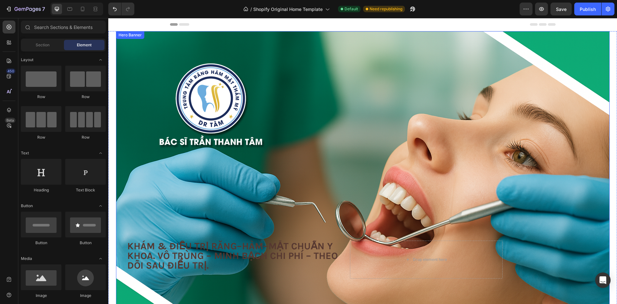
click at [204, 257] on p "Khám & điều trị Răng–Hàm–Mặt chuẩn y khoa. Vô trùng – minh bạch chi phí – theo …" at bounding box center [233, 255] width 212 height 29
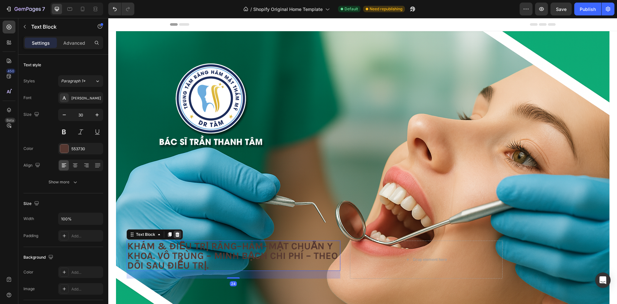
click at [176, 234] on icon at bounding box center [177, 234] width 5 height 5
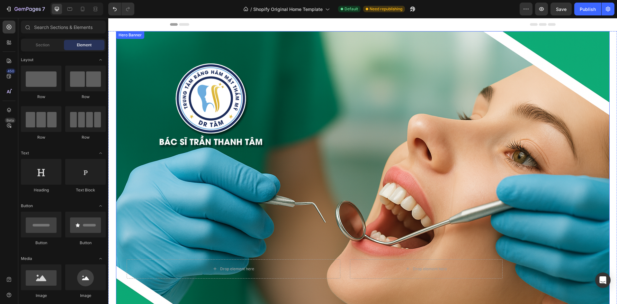
click at [201, 124] on div "Overlay" at bounding box center [362, 195] width 493 height 329
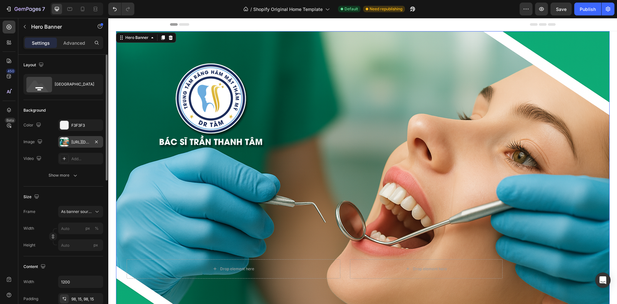
click at [67, 144] on div at bounding box center [64, 141] width 9 height 9
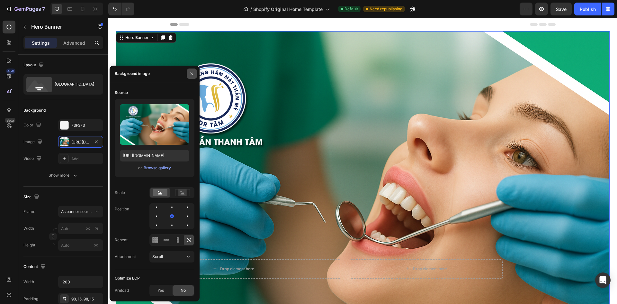
click at [189, 69] on button "button" at bounding box center [192, 73] width 10 height 10
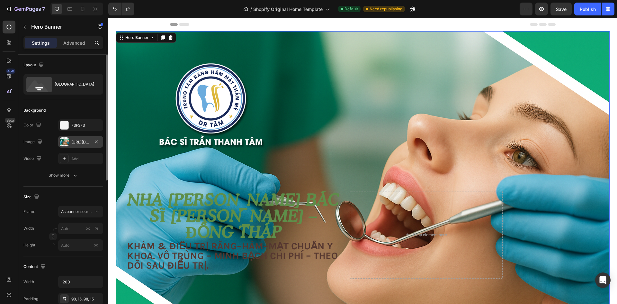
click at [74, 141] on div "[URL][DOMAIN_NAME]" at bounding box center [80, 142] width 19 height 6
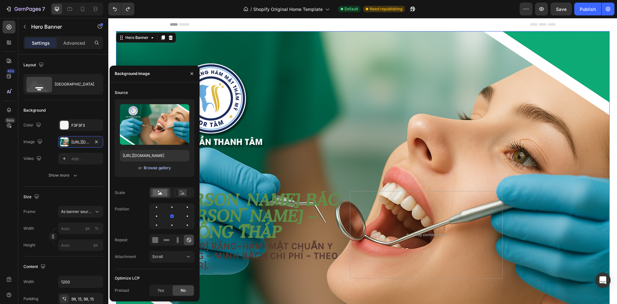
click at [157, 167] on div "Browse gallery" at bounding box center [157, 168] width 27 height 6
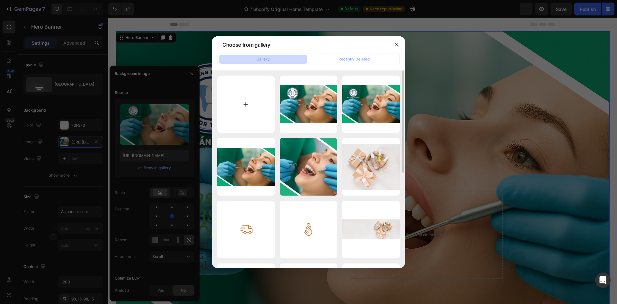
click at [236, 103] on input "file" at bounding box center [246, 104] width 58 height 58
type input "C:\fakepath\NK Dr T├óm_Menu b├¼a g├íy ß╗æc(21x29.7)_P4-images-0.jpg"
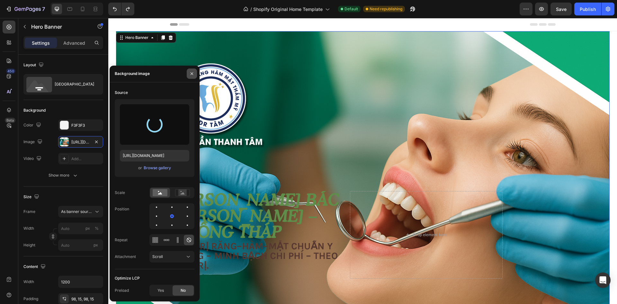
type input "[URL][DOMAIN_NAME]"
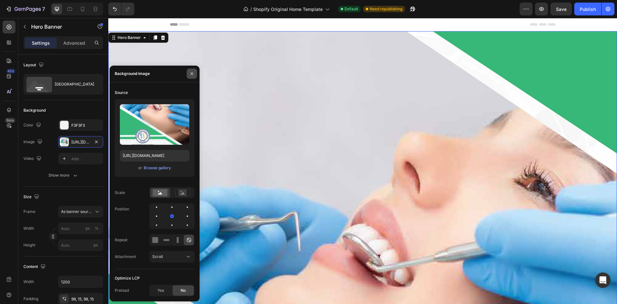
click at [189, 72] on button "button" at bounding box center [192, 73] width 10 height 10
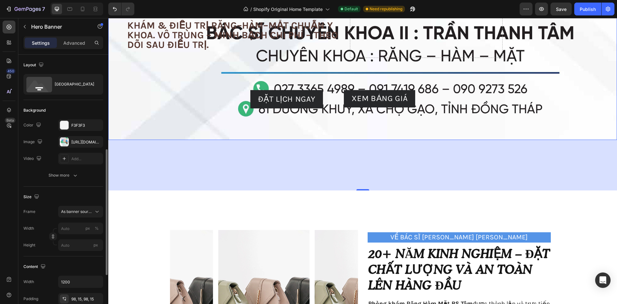
scroll to position [96, 0]
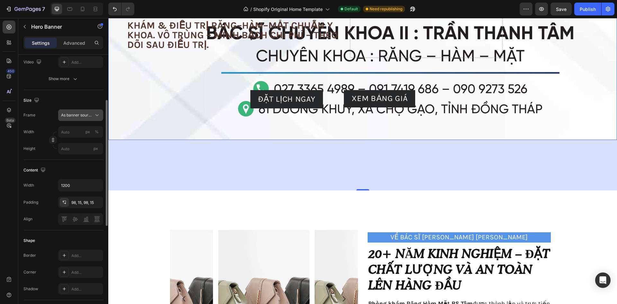
click at [82, 111] on button "As banner source" at bounding box center [80, 115] width 45 height 12
click at [79, 143] on div "Custom" at bounding box center [79, 142] width 37 height 6
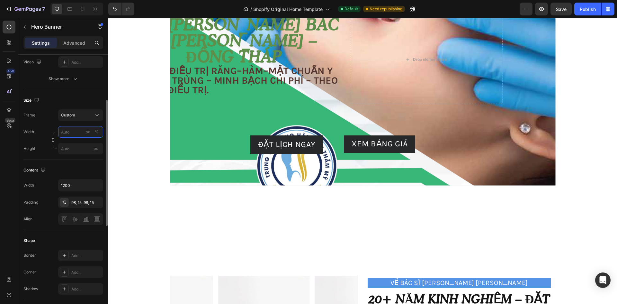
scroll to position [0, 0]
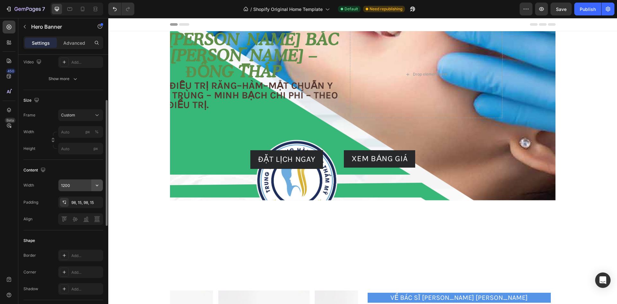
click at [98, 188] on button "button" at bounding box center [97, 185] width 12 height 12
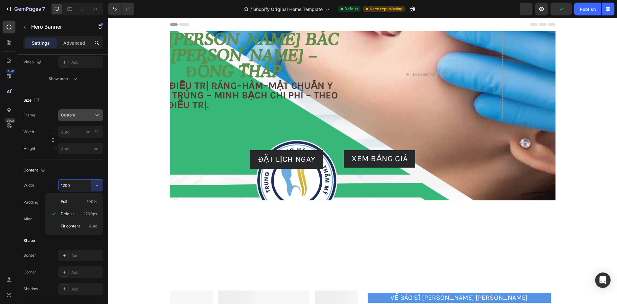
click at [92, 118] on button "Custom" at bounding box center [80, 115] width 45 height 12
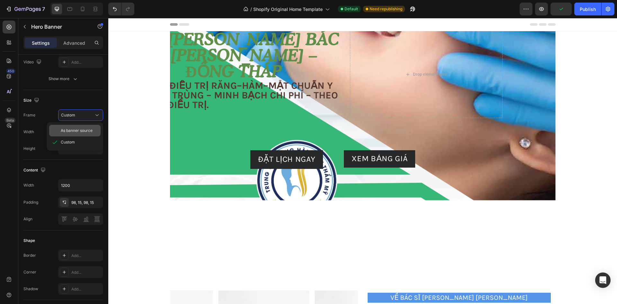
click at [88, 133] on div "As banner source" at bounding box center [74, 131] width 51 height 12
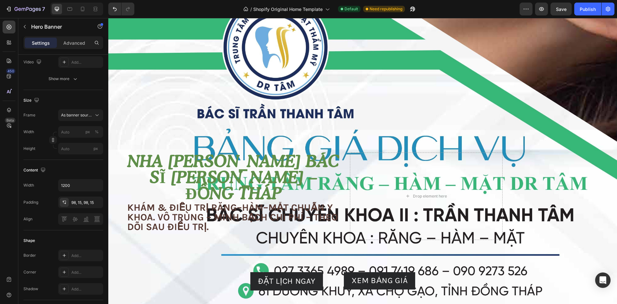
scroll to position [482, 0]
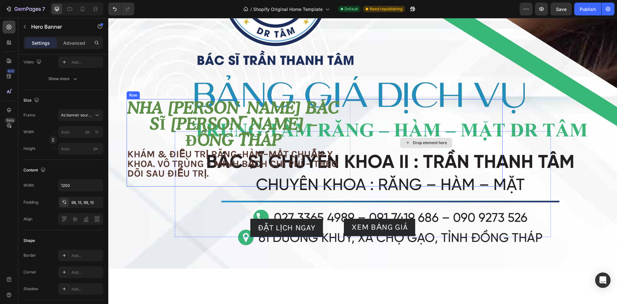
click at [376, 113] on div "Drop element here" at bounding box center [426, 142] width 153 height 87
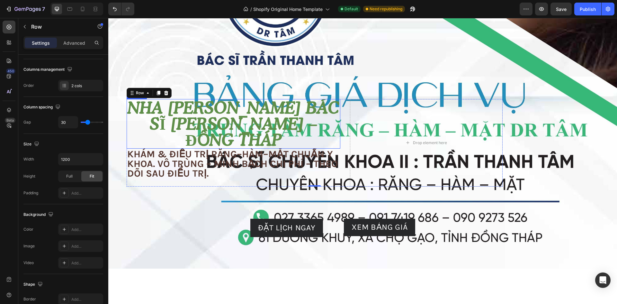
scroll to position [0, 0]
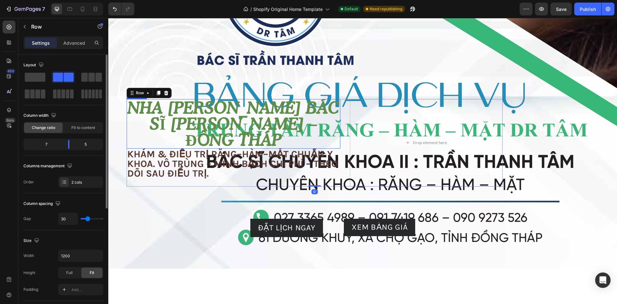
click at [251, 141] on h2 "Nha [PERSON_NAME] Bác sĩ [PERSON_NAME] – Đồng Tháp" at bounding box center [234, 123] width 214 height 49
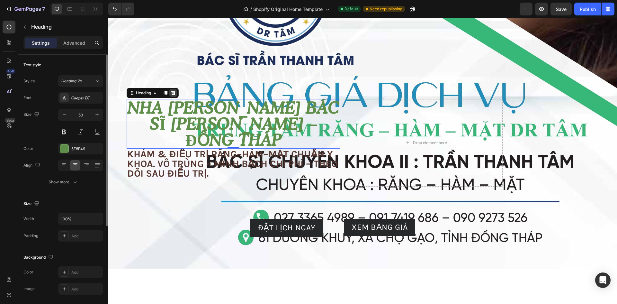
click at [171, 97] on div at bounding box center [173, 93] width 8 height 8
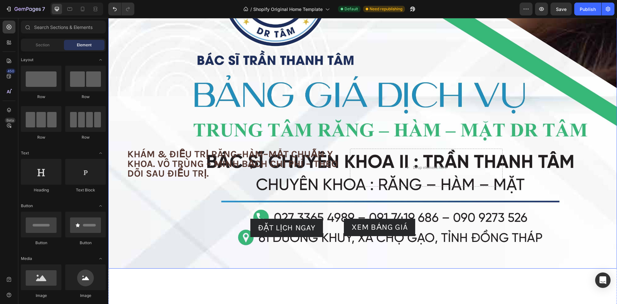
click at [267, 152] on p "Khám & điều trị Răng–Hàm–Mặt chuẩn y khoa. Vô trùng – minh bạch chi phí – theo …" at bounding box center [233, 163] width 212 height 29
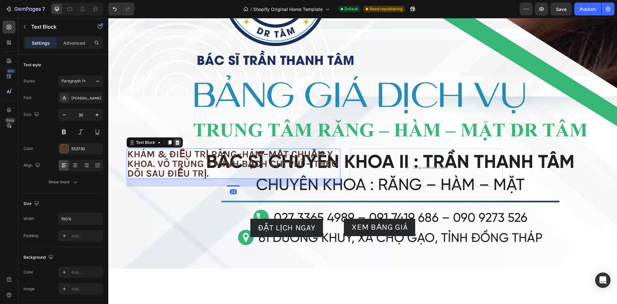
click at [178, 138] on div at bounding box center [177, 142] width 8 height 8
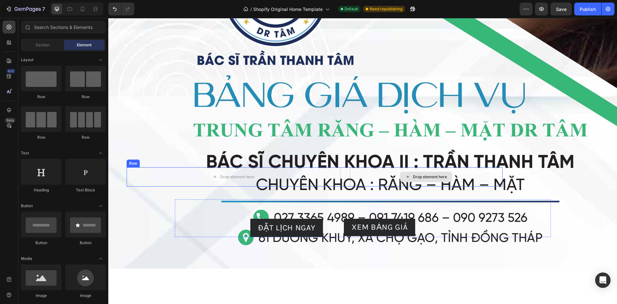
click at [294, 170] on div "Drop element here" at bounding box center [234, 176] width 214 height 19
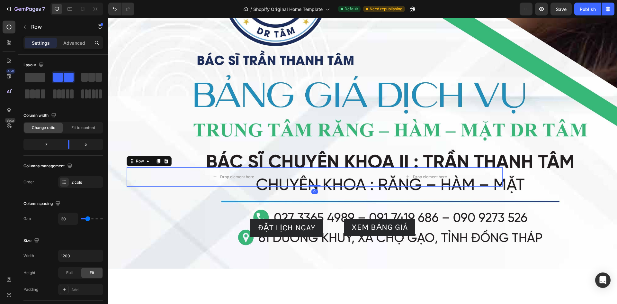
click at [164, 159] on icon at bounding box center [166, 161] width 4 height 4
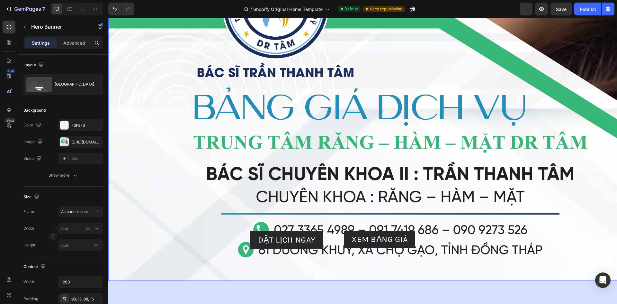
scroll to position [546, 0]
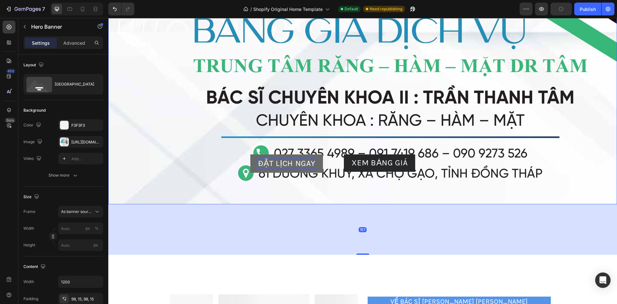
click at [297, 158] on span "ĐẶT LỊCH NGAY" at bounding box center [287, 162] width 58 height 9
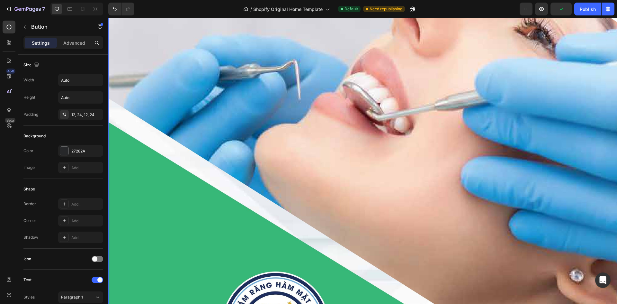
scroll to position [96, 0]
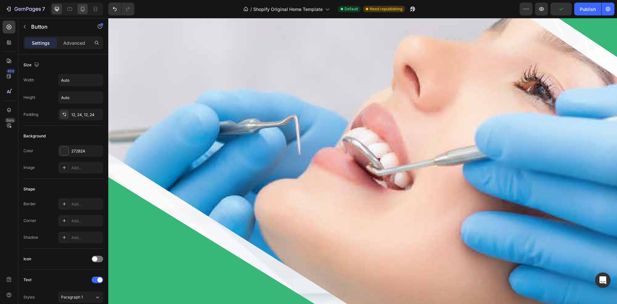
click at [82, 8] on icon at bounding box center [82, 9] width 6 height 6
type input "14"
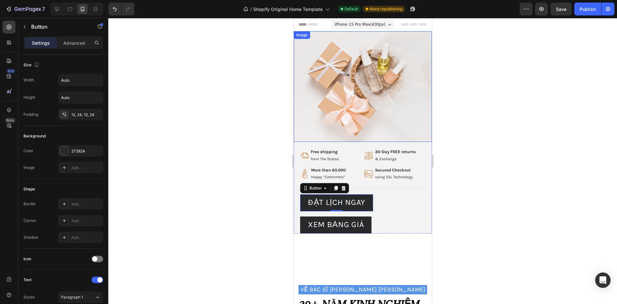
click at [349, 82] on img at bounding box center [362, 86] width 138 height 111
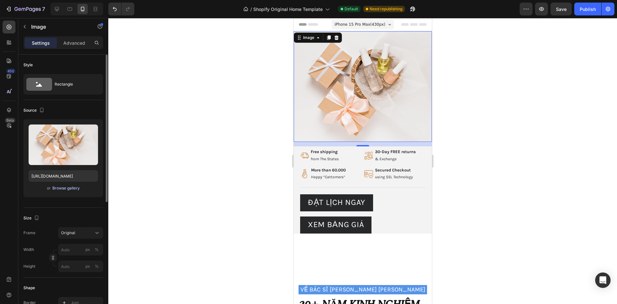
click at [76, 190] on div "Browse gallery" at bounding box center [65, 188] width 27 height 6
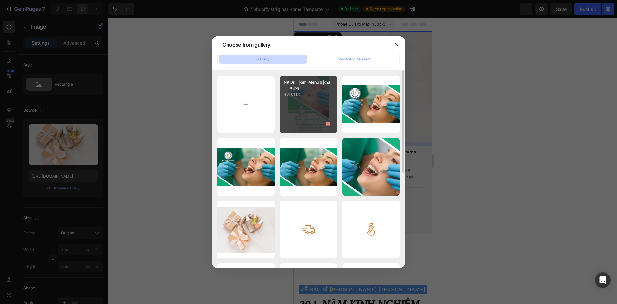
click at [320, 102] on div "NK Dr T├óm_Menu b├¼a ...-0.jpg 481.61 kb" at bounding box center [309, 104] width 58 height 58
type input "[URL][DOMAIN_NAME]"
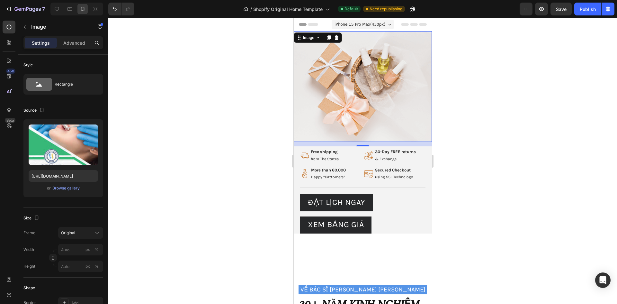
click at [537, 113] on div at bounding box center [362, 161] width 509 height 286
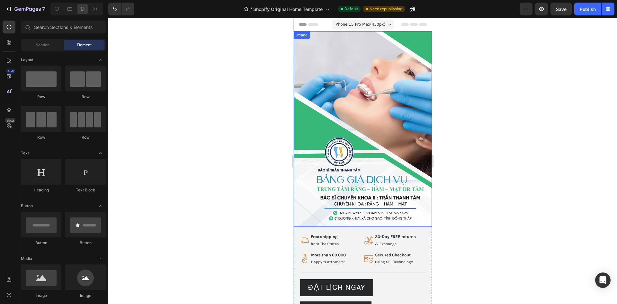
click at [245, 59] on div at bounding box center [362, 161] width 509 height 286
click at [514, 161] on div at bounding box center [362, 161] width 509 height 286
click at [55, 6] on icon at bounding box center [57, 9] width 6 height 6
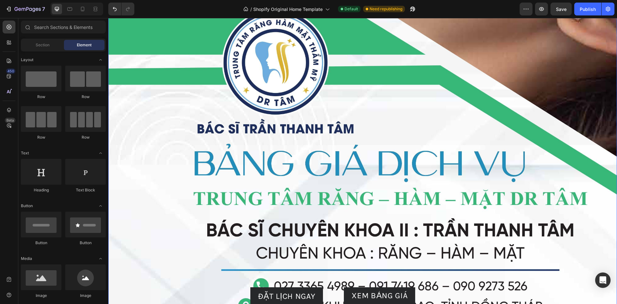
scroll to position [482, 0]
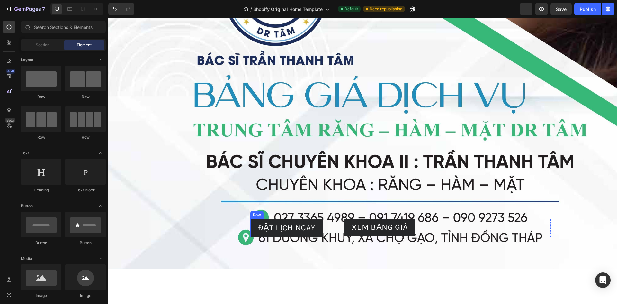
click at [328, 218] on div "ĐẶT LỊCH NGAY Button" at bounding box center [297, 227] width 94 height 19
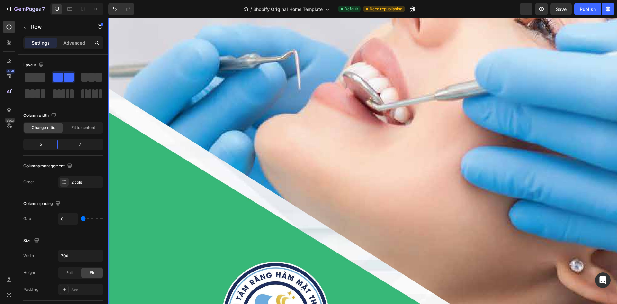
scroll to position [161, 0]
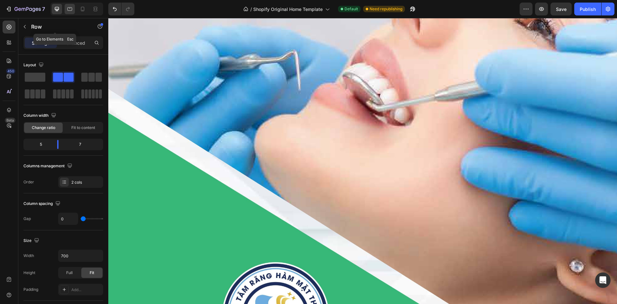
click at [71, 11] on icon at bounding box center [69, 9] width 6 height 6
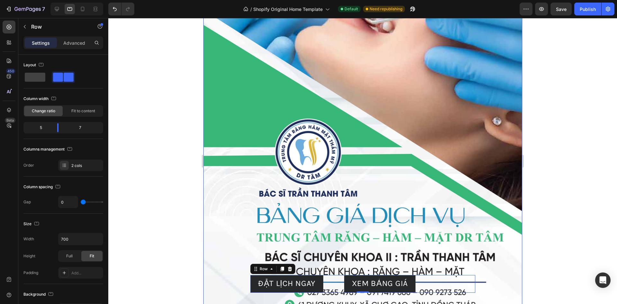
scroll to position [289, 0]
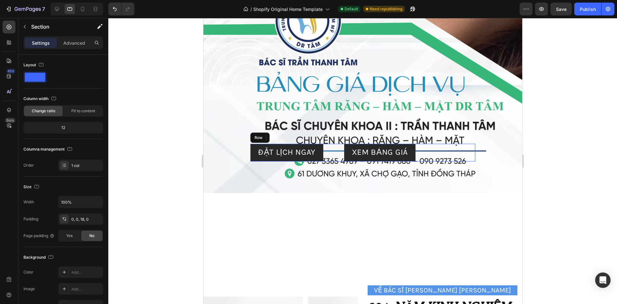
click at [327, 144] on div "ĐẶT LỊCH NGAY Button" at bounding box center [297, 153] width 94 height 18
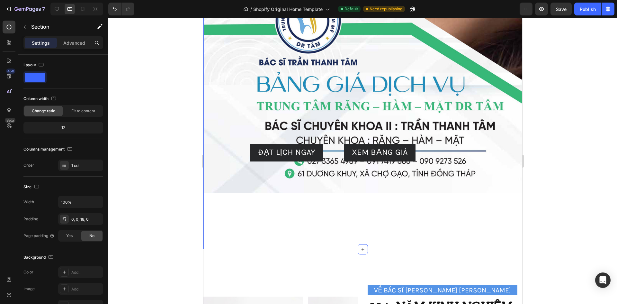
click at [330, 144] on div "ĐẶT LỊCH NGAY Button" at bounding box center [297, 153] width 94 height 18
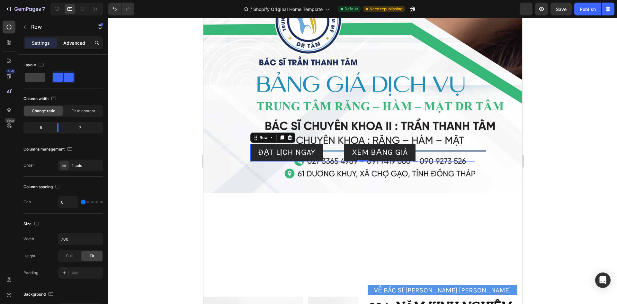
click at [77, 44] on p "Advanced" at bounding box center [74, 43] width 22 height 7
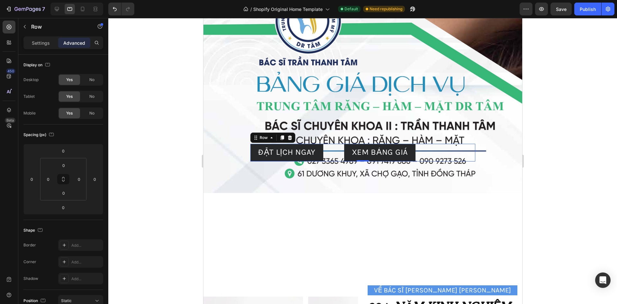
click at [335, 153] on div "ĐẶT LỊCH NGAY Button" at bounding box center [297, 153] width 94 height 18
click at [336, 149] on div "ĐẶT LỊCH NGAY Button" at bounding box center [297, 153] width 94 height 18
click at [288, 135] on icon at bounding box center [290, 137] width 4 height 4
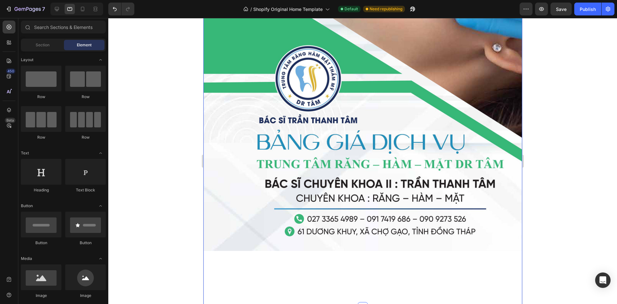
scroll to position [161, 0]
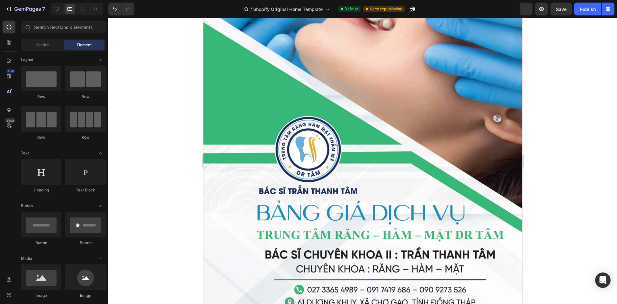
click at [578, 182] on div at bounding box center [362, 161] width 509 height 286
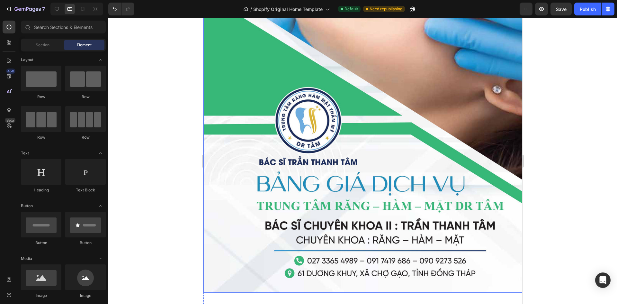
scroll to position [289, 0]
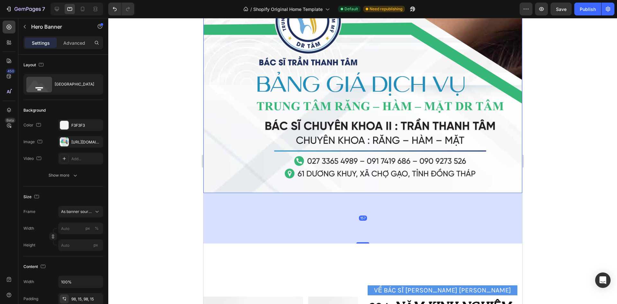
click at [559, 96] on div at bounding box center [362, 161] width 509 height 286
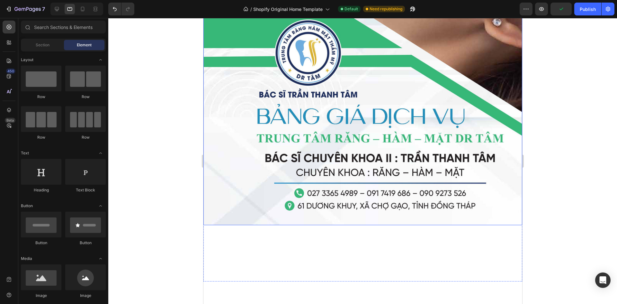
scroll to position [385, 0]
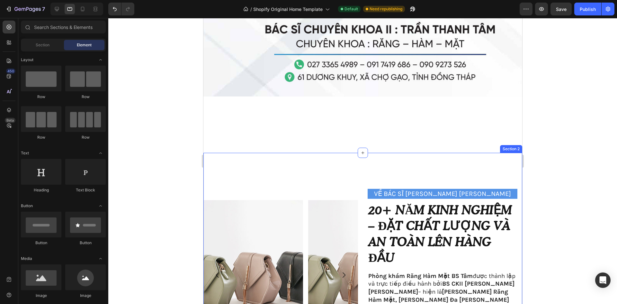
click at [343, 159] on div "Image Image Image Carousel VỀ BÁC SĨ [PERSON_NAME] [PERSON_NAME] Text Block 20+…" at bounding box center [362, 272] width 319 height 238
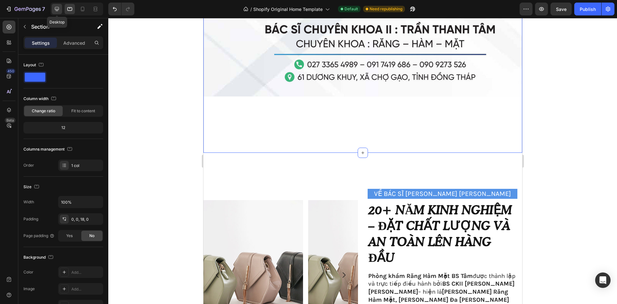
click at [55, 8] on icon at bounding box center [57, 9] width 4 height 4
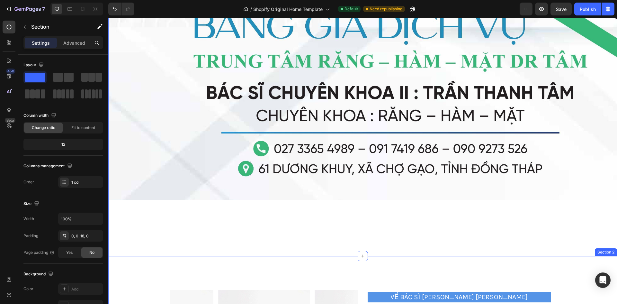
scroll to position [610, 0]
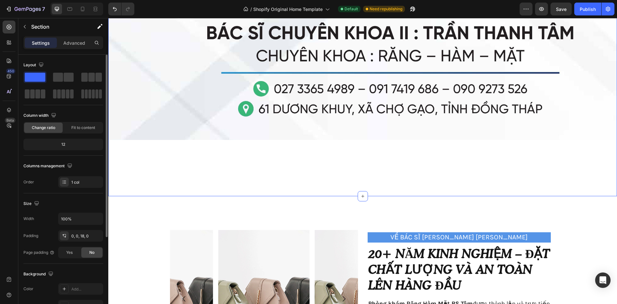
click at [61, 144] on div "12" at bounding box center [63, 144] width 77 height 9
click at [67, 143] on div "12" at bounding box center [63, 144] width 77 height 9
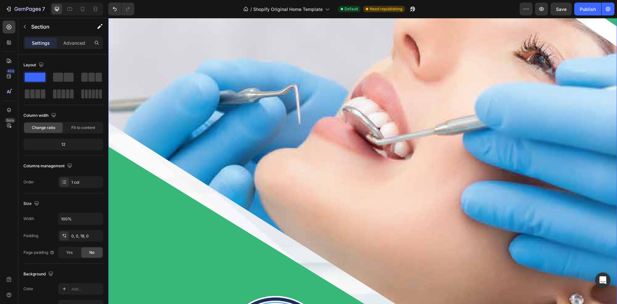
scroll to position [193, 0]
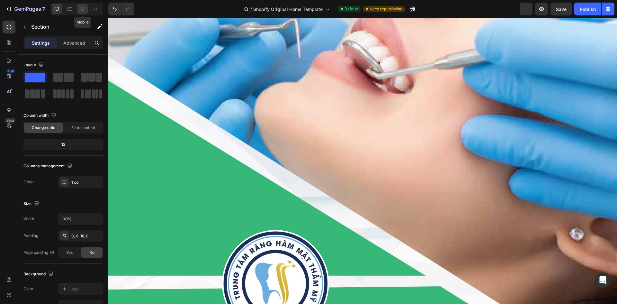
click at [80, 9] on icon at bounding box center [82, 9] width 6 height 6
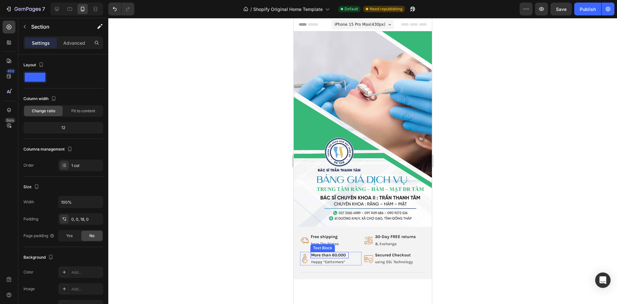
click at [347, 252] on p "More than 60.000" at bounding box center [329, 254] width 37 height 5
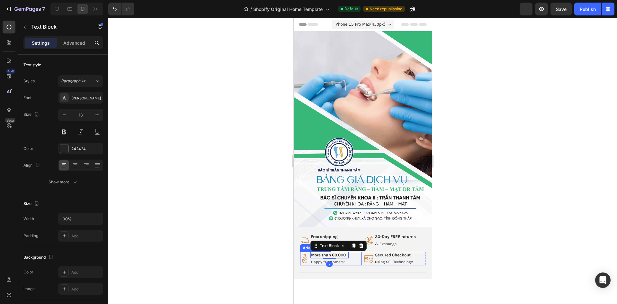
click at [353, 252] on div "Image More than 60.000 Text Block 2 Happy “Cattomers” Text Block" at bounding box center [330, 259] width 61 height 14
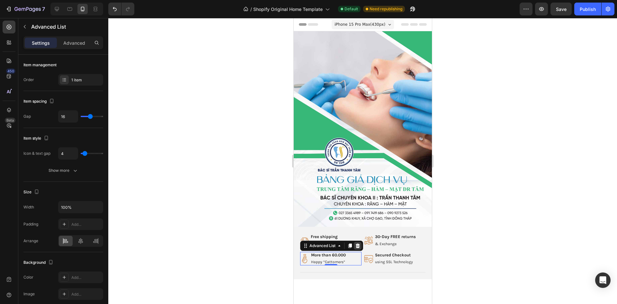
click at [356, 243] on icon at bounding box center [357, 245] width 4 height 4
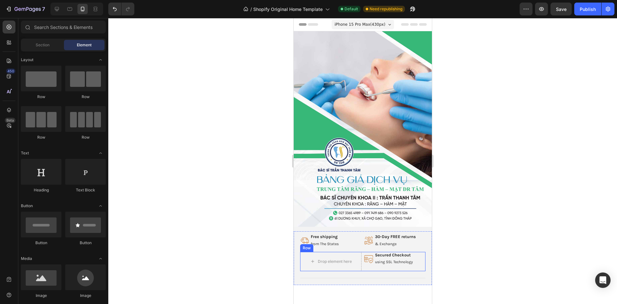
click at [360, 252] on div "Drop element here Image Secured Checkout Text Block using SSL Technology Text B…" at bounding box center [362, 261] width 125 height 19
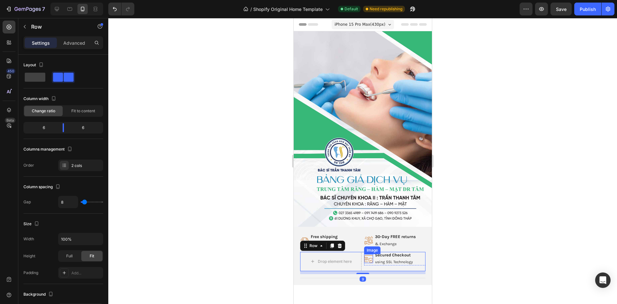
click at [364, 254] on div "Image" at bounding box center [368, 258] width 9 height 9
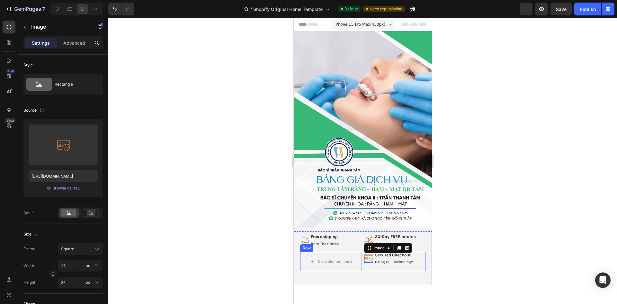
click at [395, 261] on div "Image 0 Secured Checkout Text Block using SSL Technology Text Block Advanced Li…" at bounding box center [394, 261] width 61 height 19
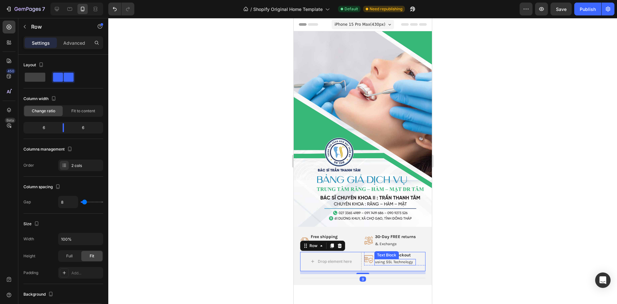
click at [412, 259] on p "using SSL Technology" at bounding box center [395, 261] width 40 height 5
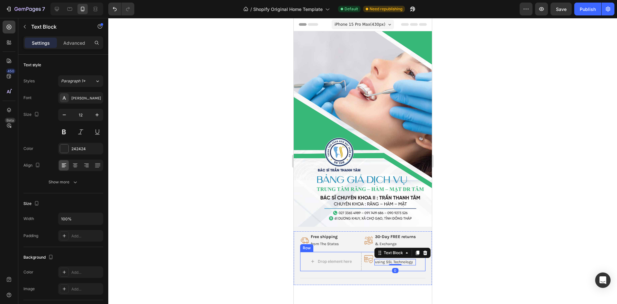
click at [384, 262] on div "Image Secured Checkout Text Block using SSL Technology Text Block 0 Advanced Li…" at bounding box center [394, 261] width 61 height 19
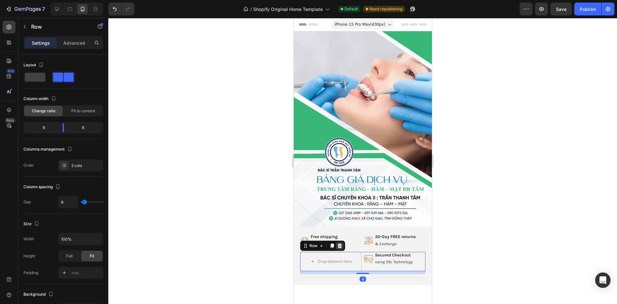
click at [341, 243] on icon at bounding box center [339, 245] width 5 height 5
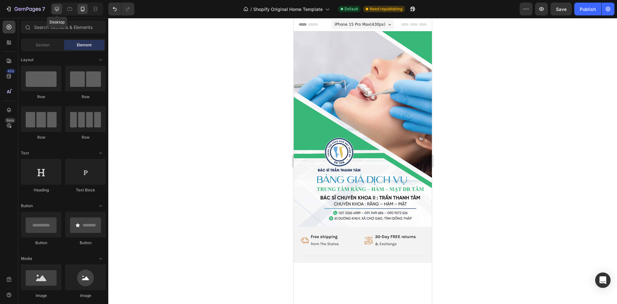
click at [57, 9] on icon at bounding box center [57, 9] width 4 height 4
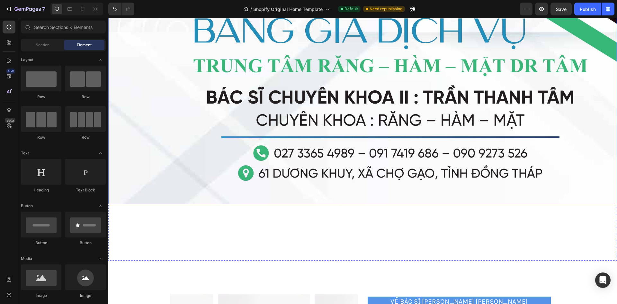
scroll to position [450, 0]
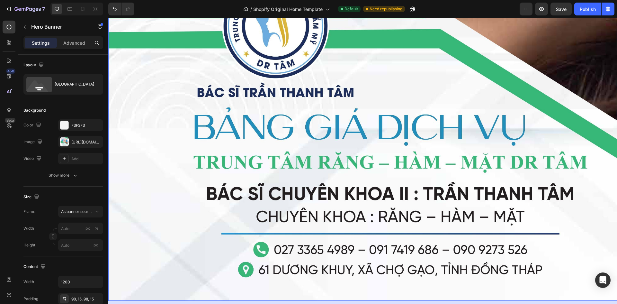
scroll to position [610, 0]
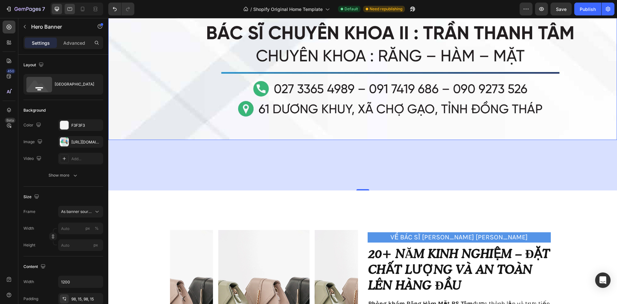
click at [69, 8] on icon at bounding box center [69, 9] width 5 height 4
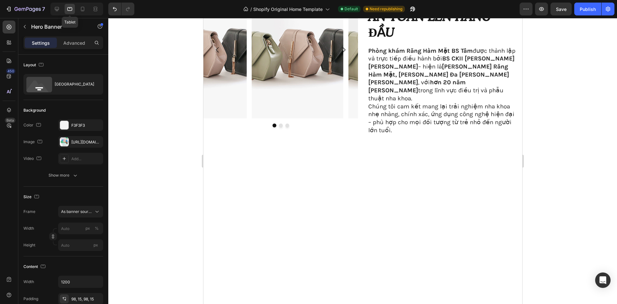
type input "100%"
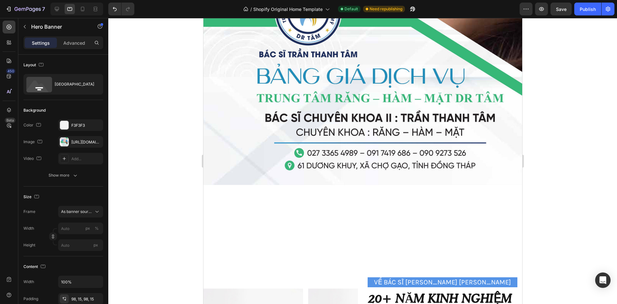
scroll to position [353, 0]
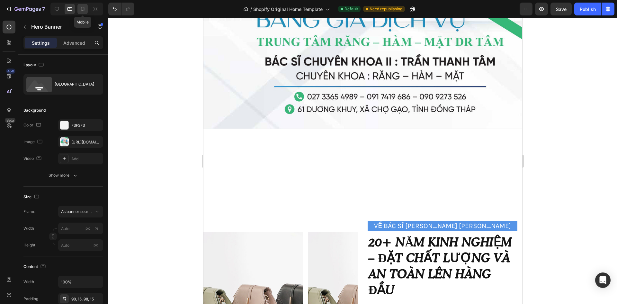
click at [84, 9] on icon at bounding box center [82, 9] width 6 height 6
type input "100"
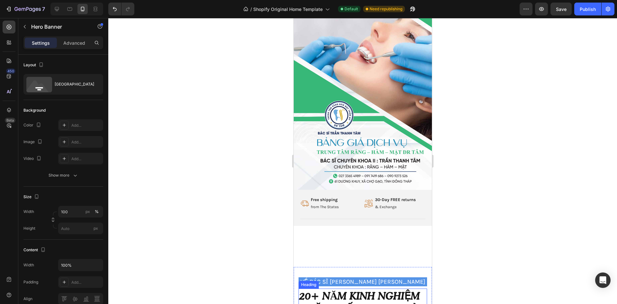
scroll to position [32, 0]
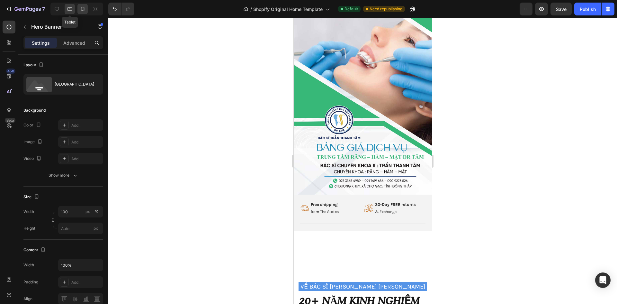
click at [73, 7] on icon at bounding box center [69, 9] width 6 height 6
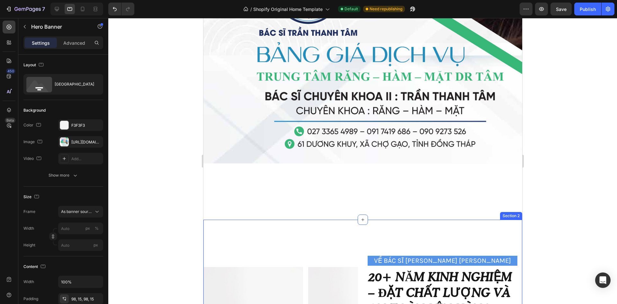
scroll to position [260, 0]
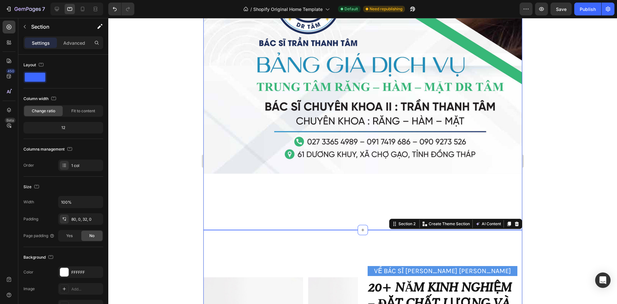
scroll to position [388, 0]
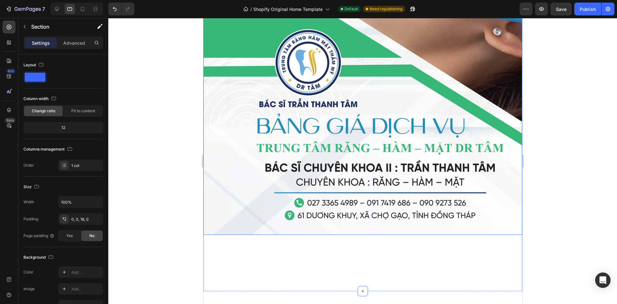
scroll to position [257, 0]
